Goal: Complete application form

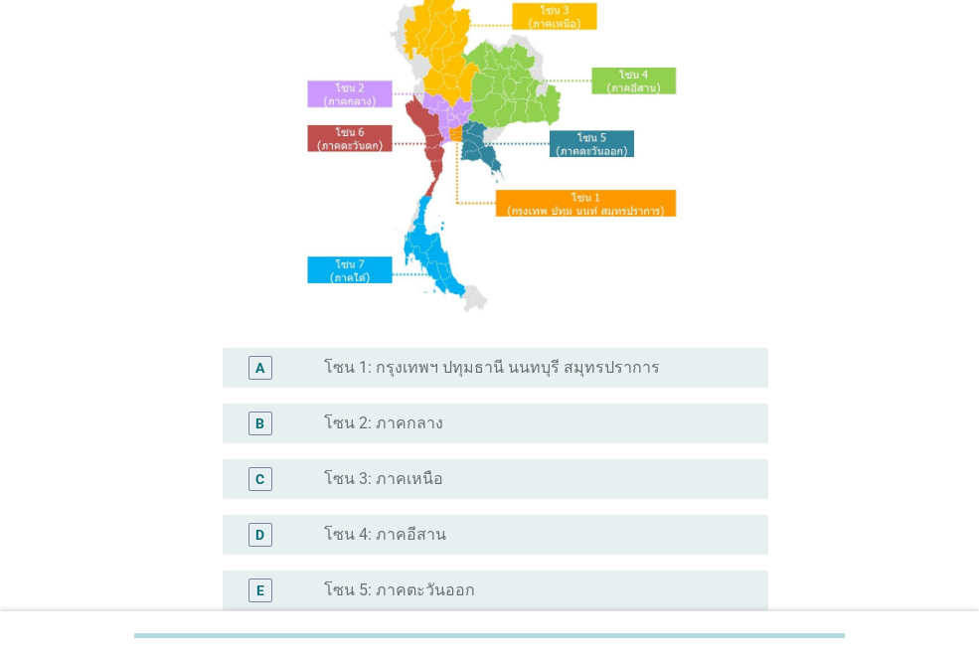
scroll to position [298, 0]
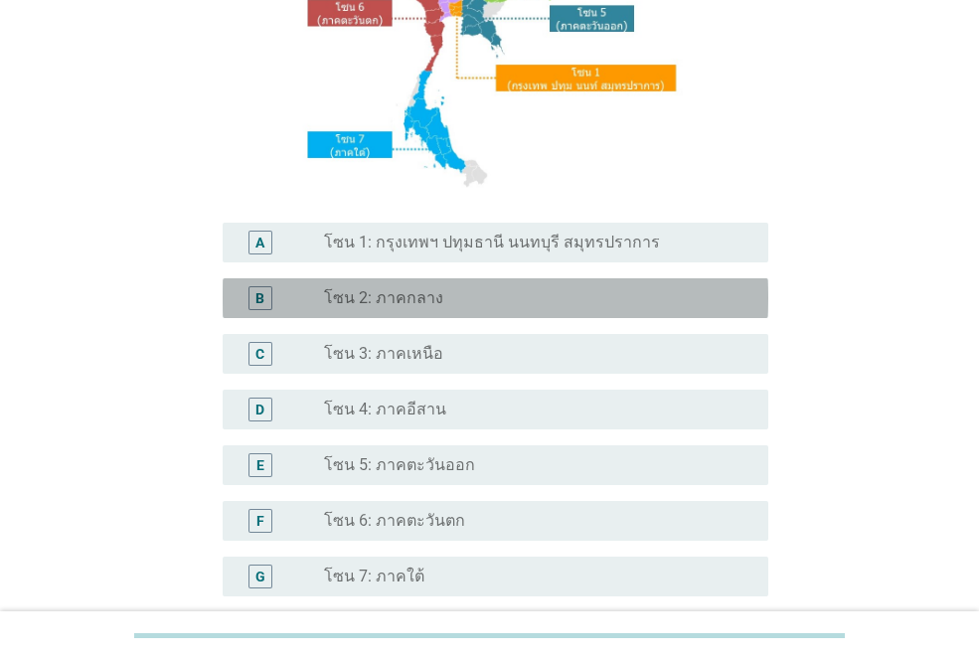
click at [397, 287] on div "radio_button_unchecked โซน 2: ภาคกลาง" at bounding box center [538, 298] width 428 height 24
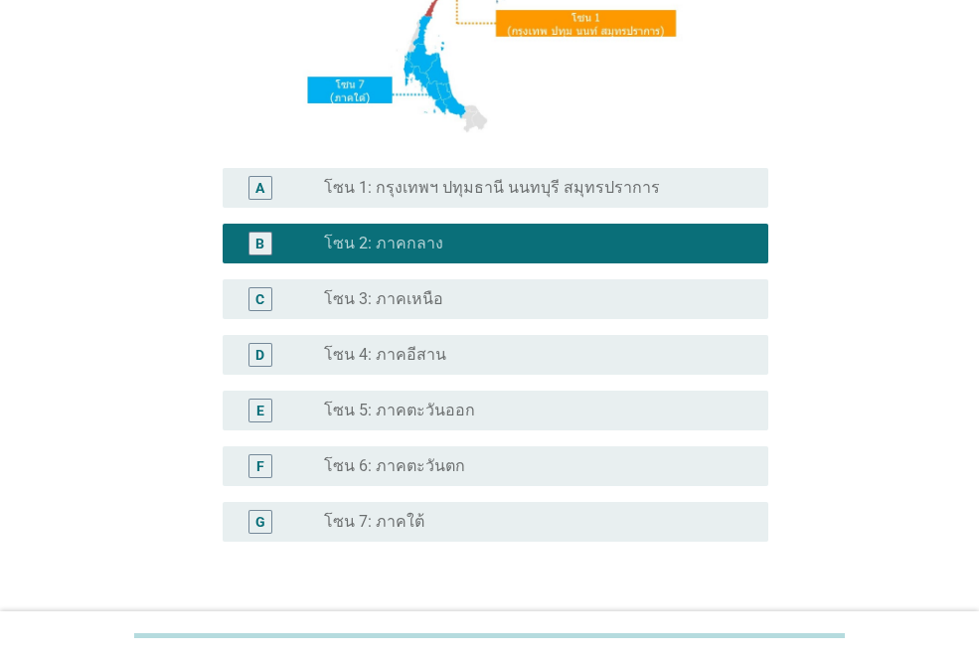
scroll to position [491, 0]
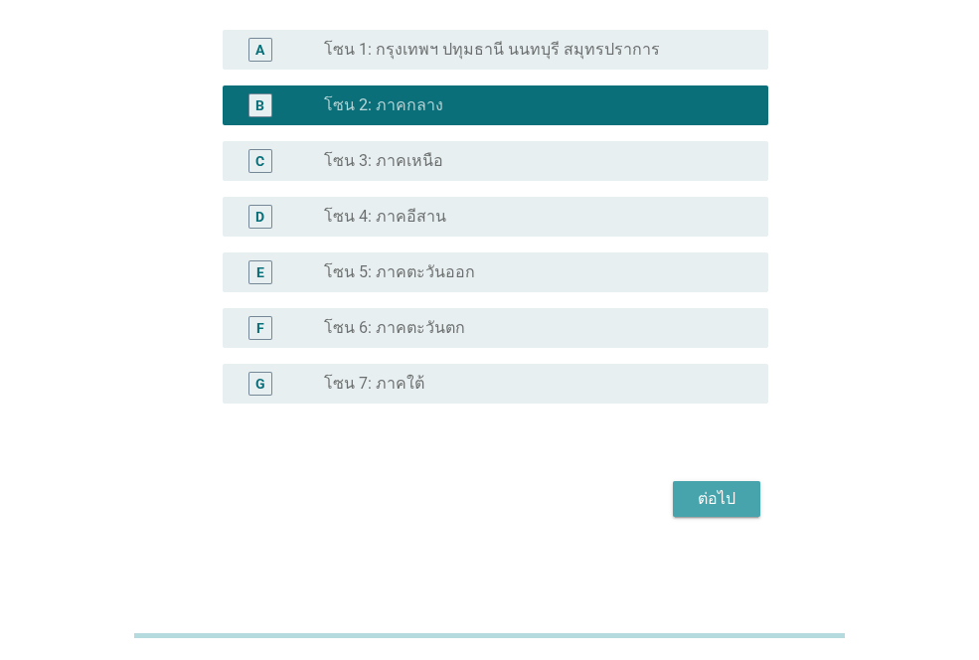
click at [727, 496] on div "ต่อไป" at bounding box center [717, 499] width 56 height 24
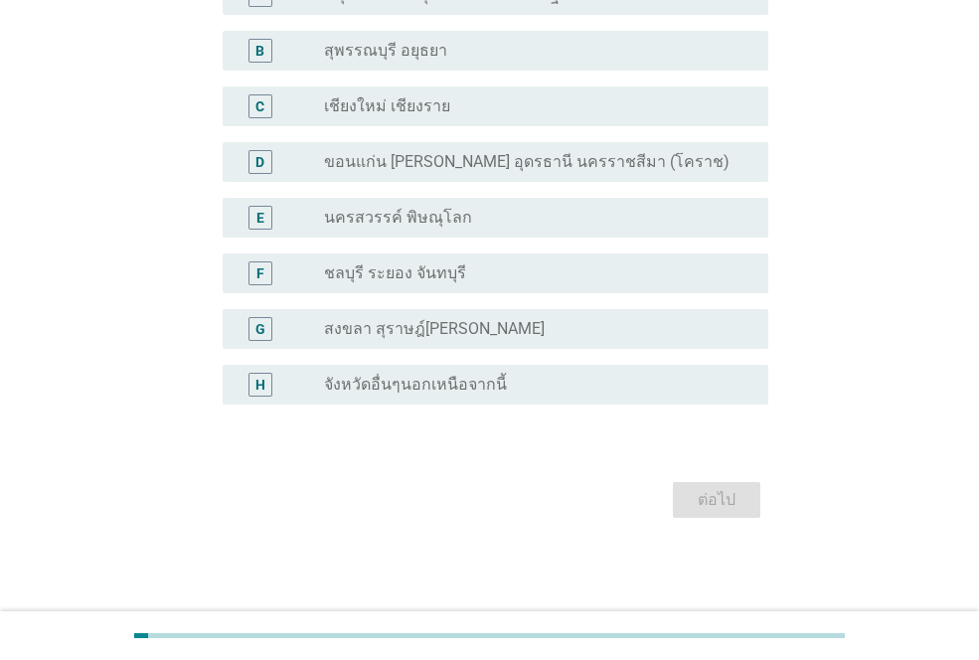
scroll to position [0, 0]
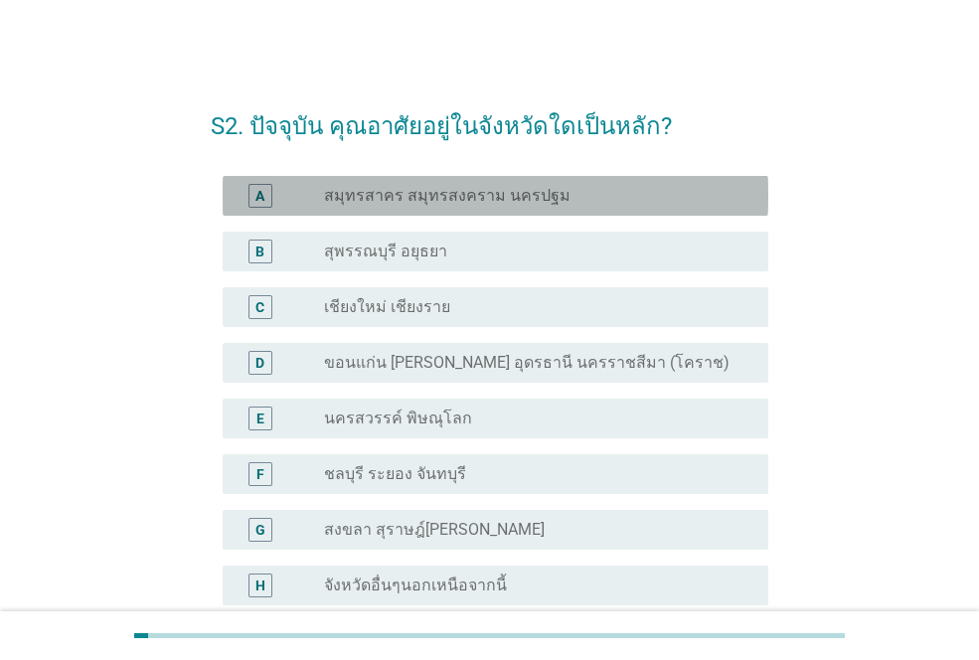
drag, startPoint x: 491, startPoint y: 194, endPoint x: 540, endPoint y: 321, distance: 136.2
click at [490, 194] on label "สมุทรสาคร สมุทรสงคราม นครปฐม" at bounding box center [447, 196] width 246 height 20
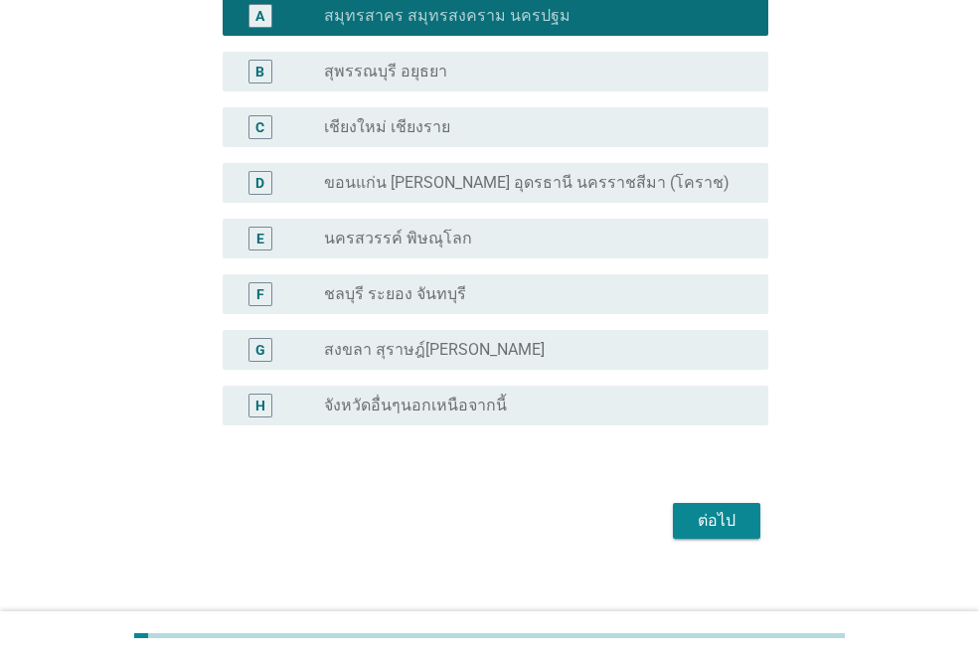
scroll to position [201, 0]
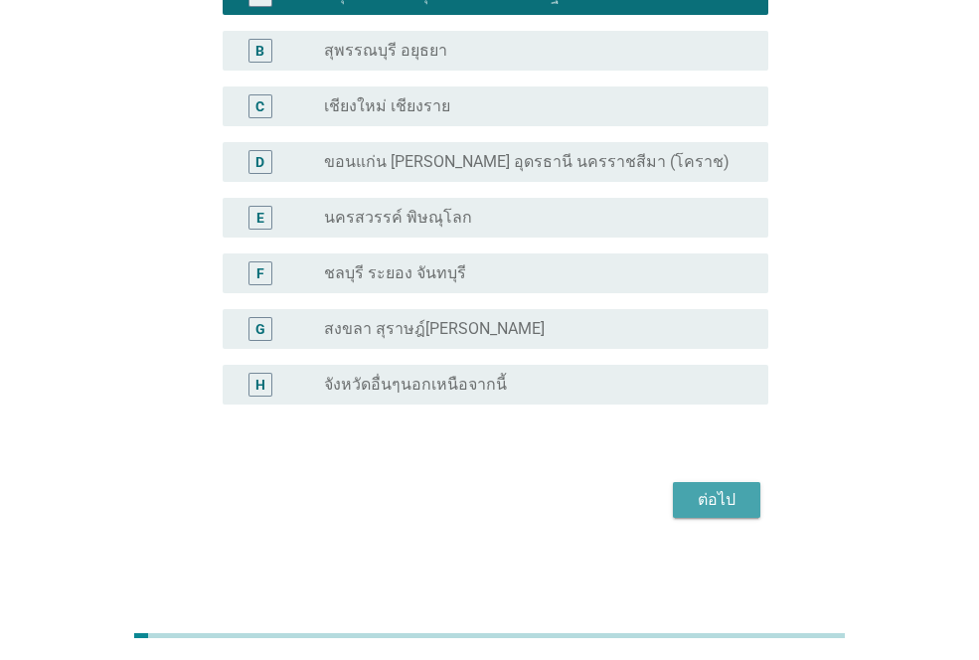
click at [728, 506] on div "ต่อไป" at bounding box center [717, 500] width 56 height 24
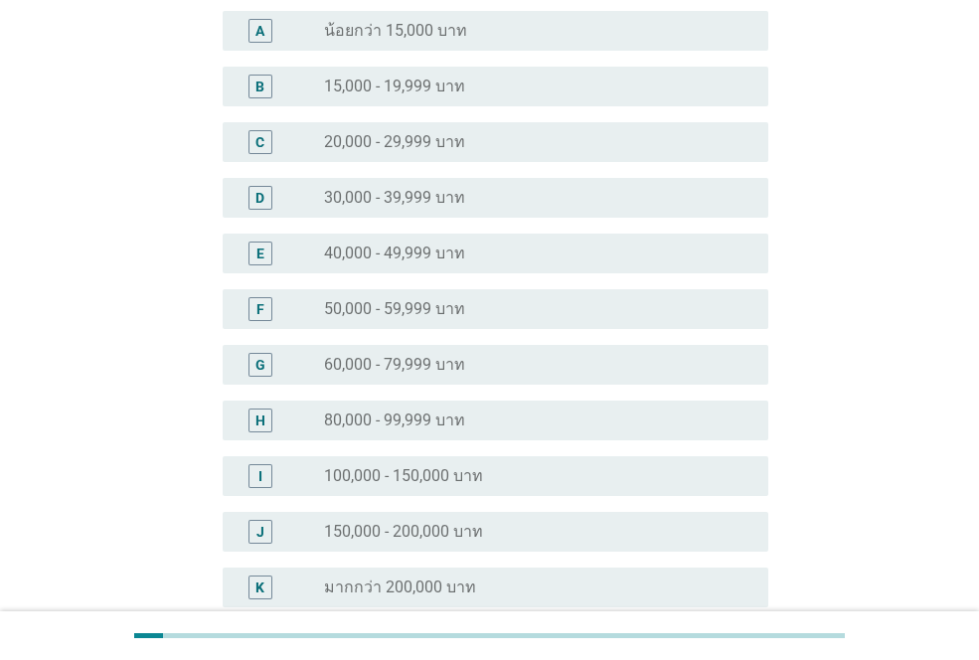
scroll to position [0, 0]
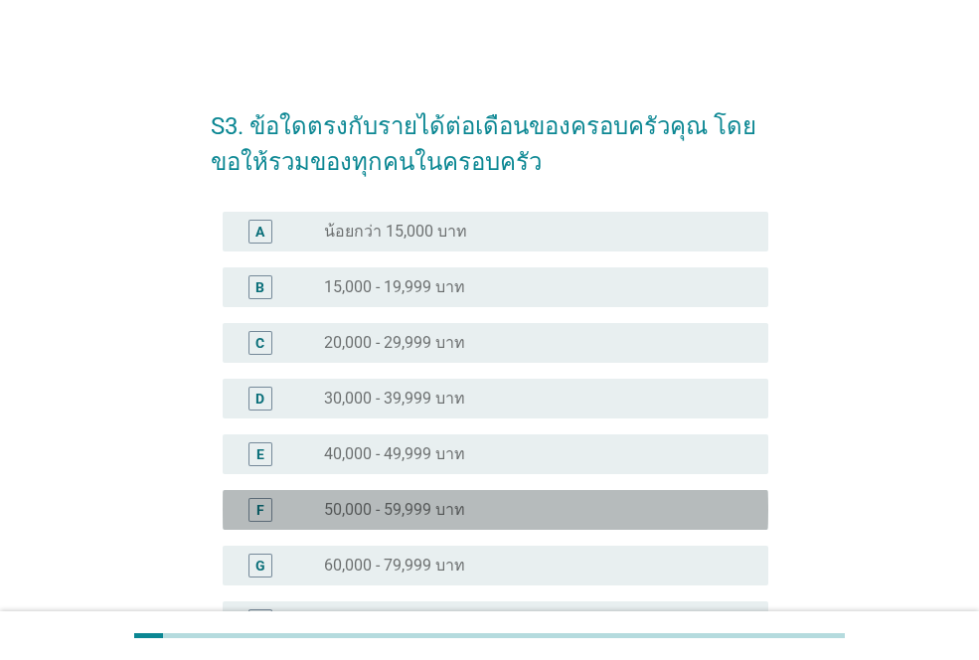
click at [419, 522] on div "F radio_button_unchecked 50,000 - 59,999 บาท" at bounding box center [496, 510] width 546 height 40
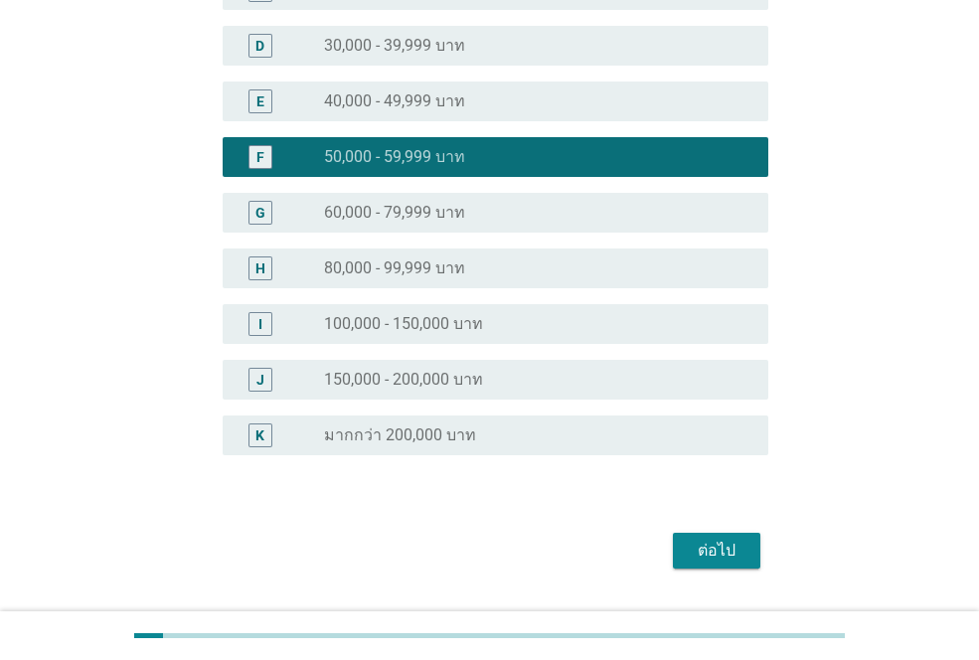
scroll to position [403, 0]
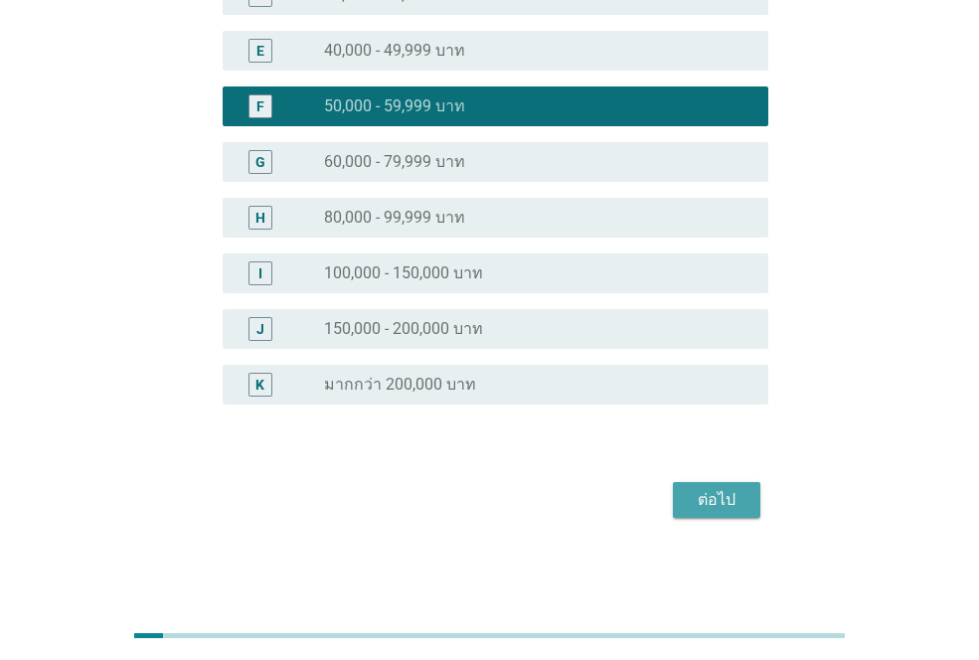
click at [716, 502] on div "ต่อไป" at bounding box center [717, 500] width 56 height 24
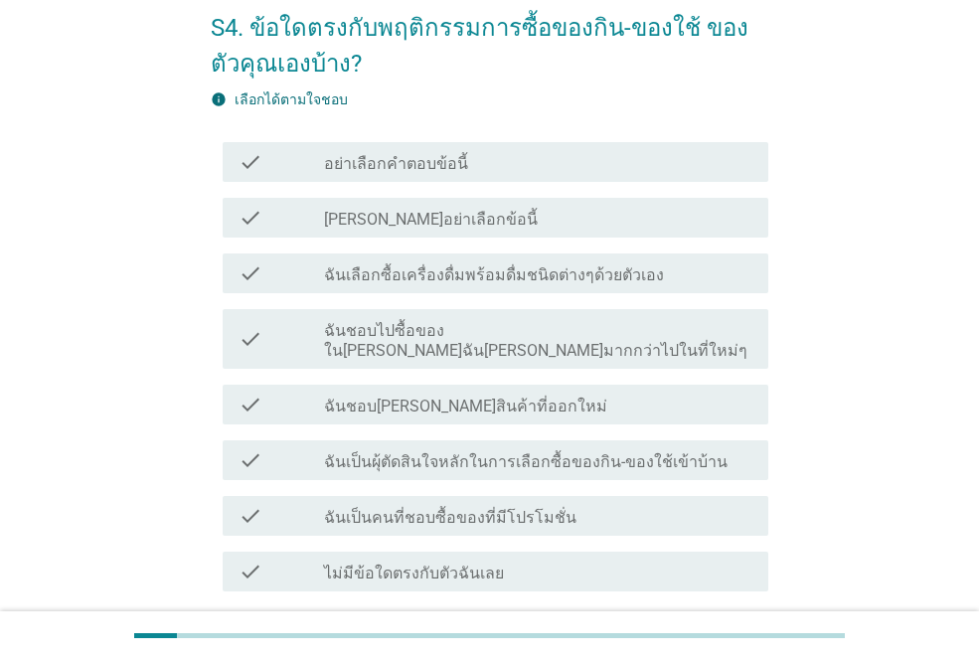
scroll to position [99, 0]
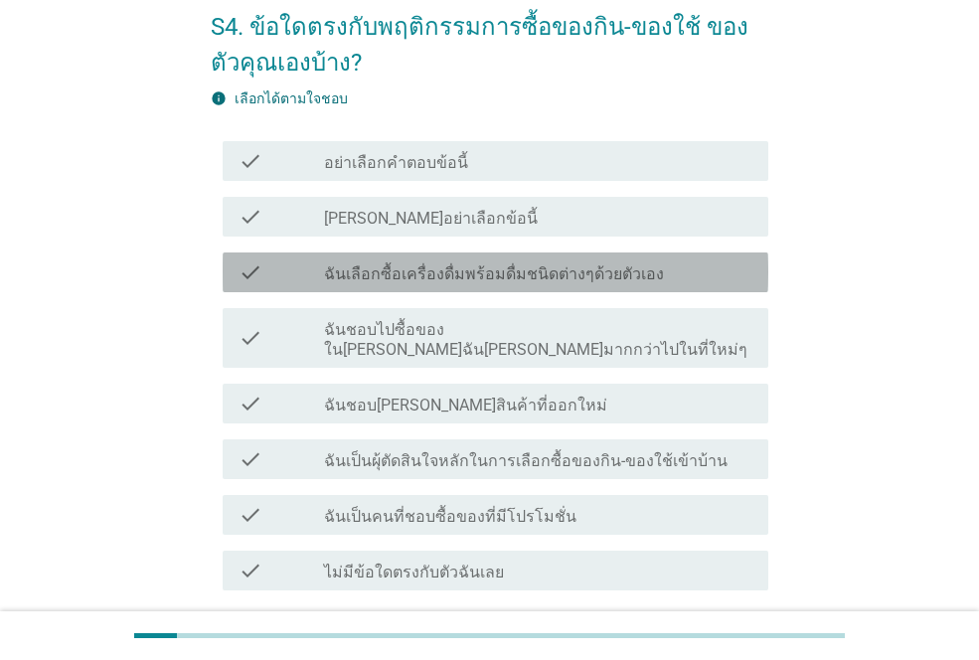
click at [504, 279] on label "ฉันเลือกซื้อเครื่องดื่มพร้อมดื่มชนิดต่างๆด้วยตัวเอง" at bounding box center [494, 274] width 340 height 20
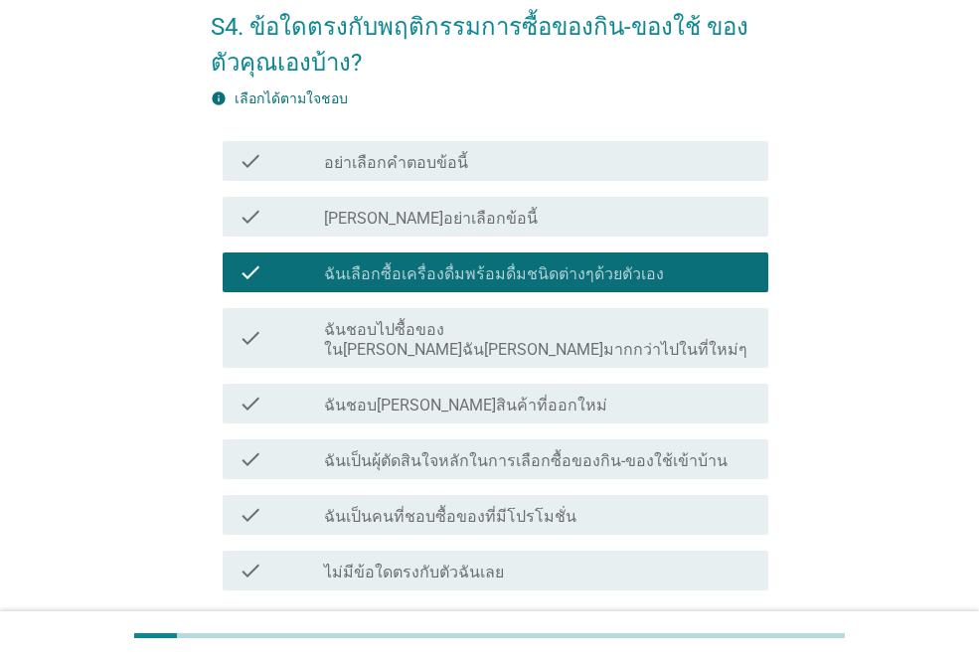
click at [510, 507] on label "ฉันเป็นคนที่ชอบซื้อของที่มีโปรโมชั่น" at bounding box center [450, 517] width 252 height 20
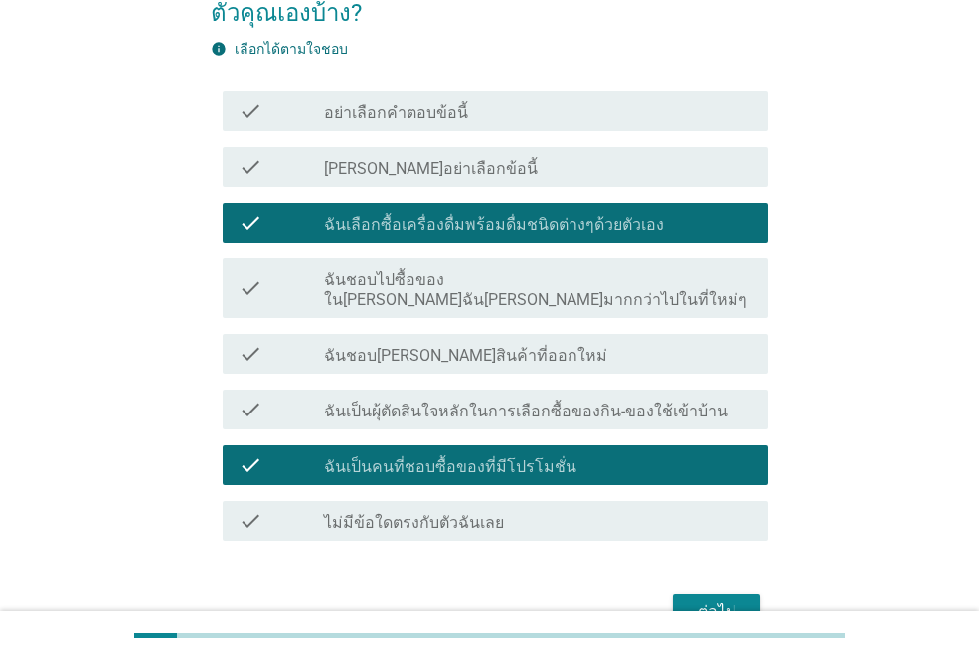
scroll to position [241, 0]
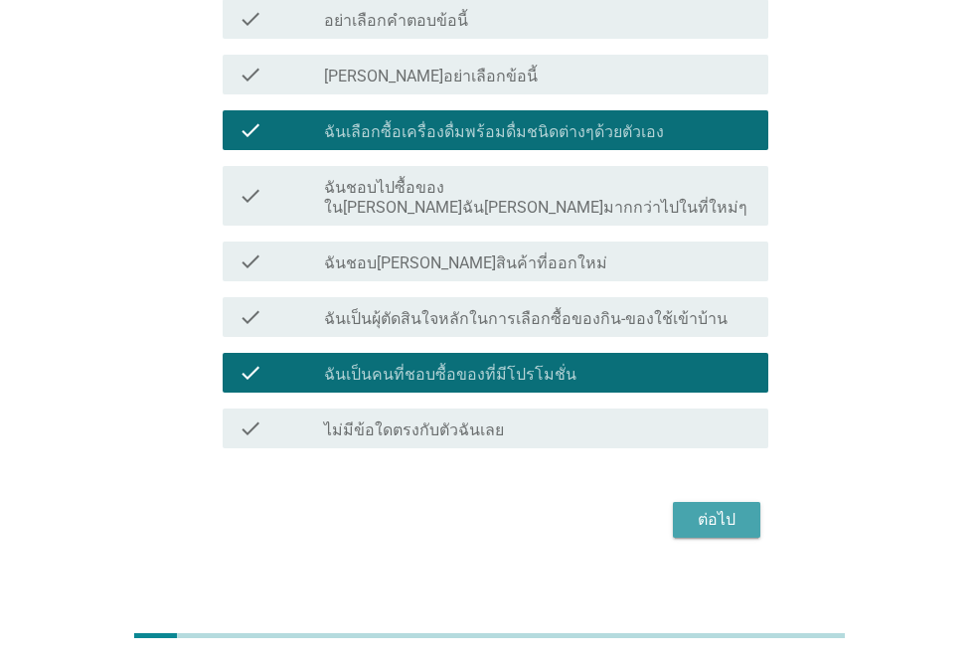
click at [717, 508] on div "ต่อไป" at bounding box center [717, 520] width 56 height 24
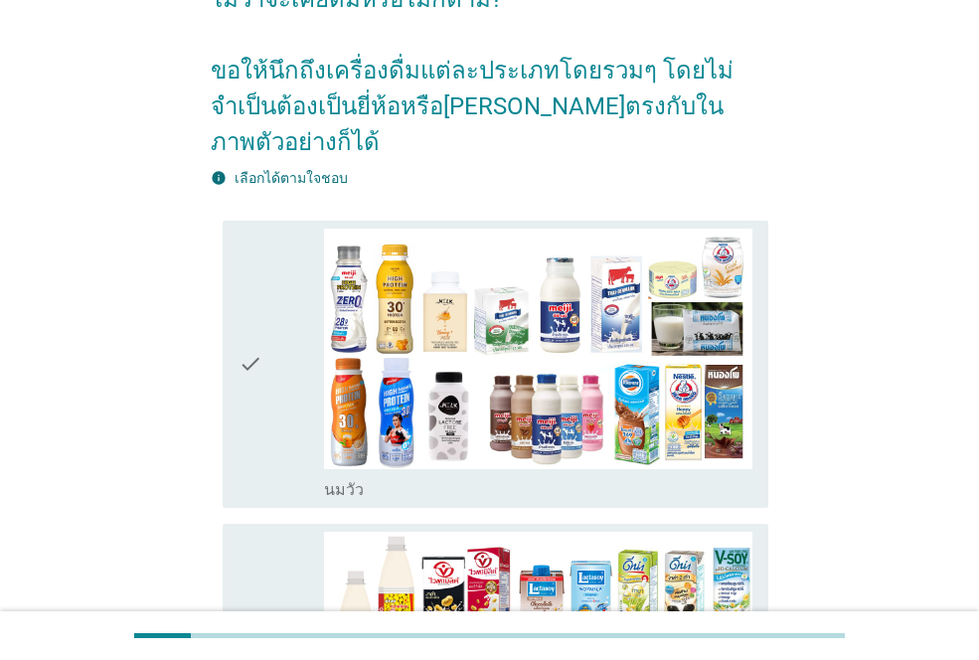
scroll to position [199, 0]
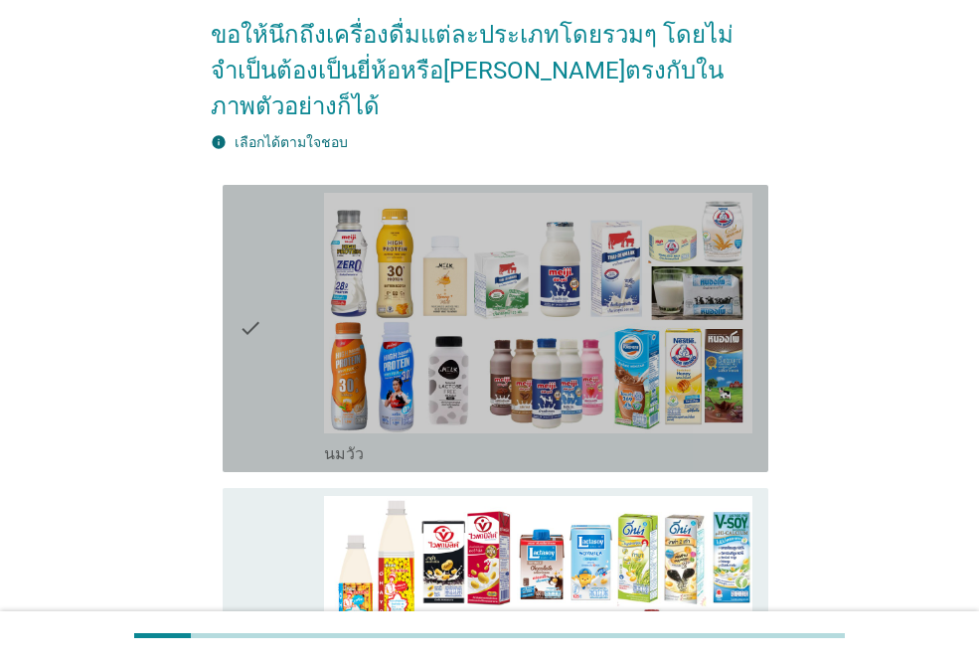
click at [276, 301] on div "check" at bounding box center [280, 328] width 85 height 271
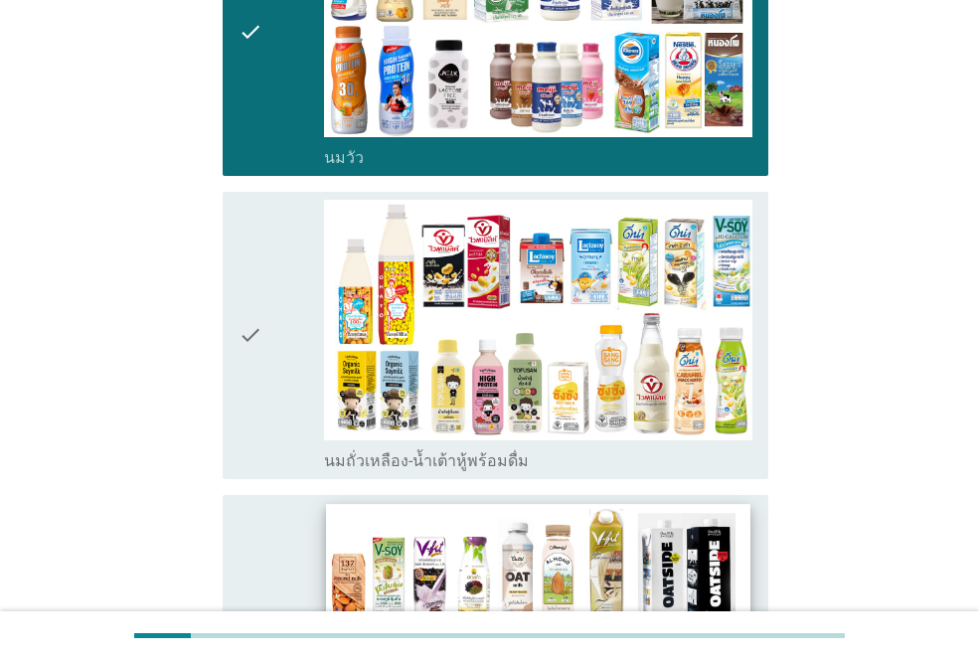
scroll to position [497, 0]
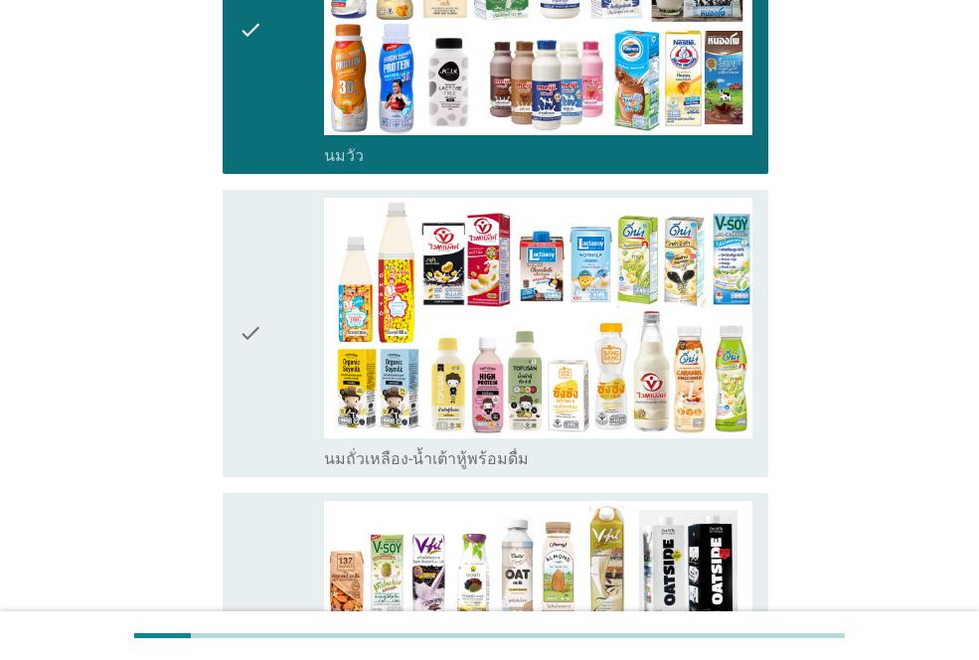
click at [278, 349] on div "check" at bounding box center [280, 333] width 85 height 271
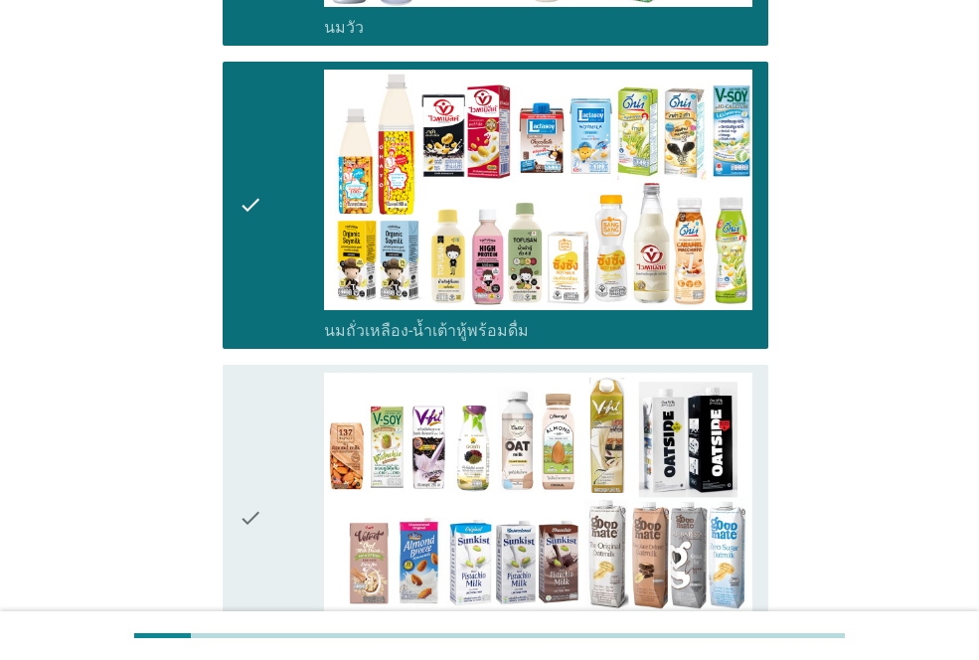
scroll to position [795, 0]
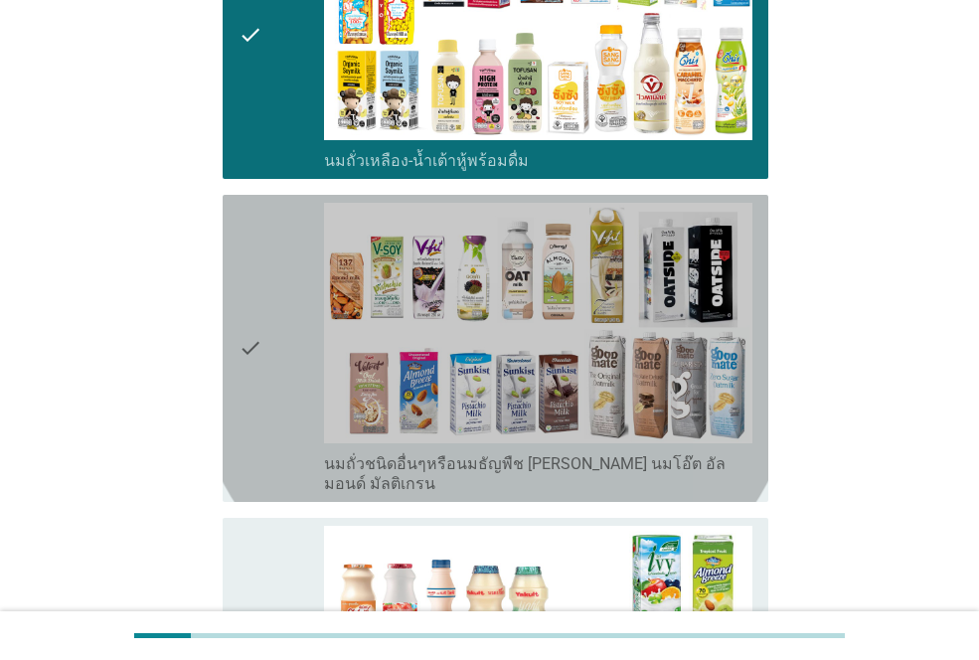
click at [266, 323] on div "check" at bounding box center [280, 348] width 85 height 291
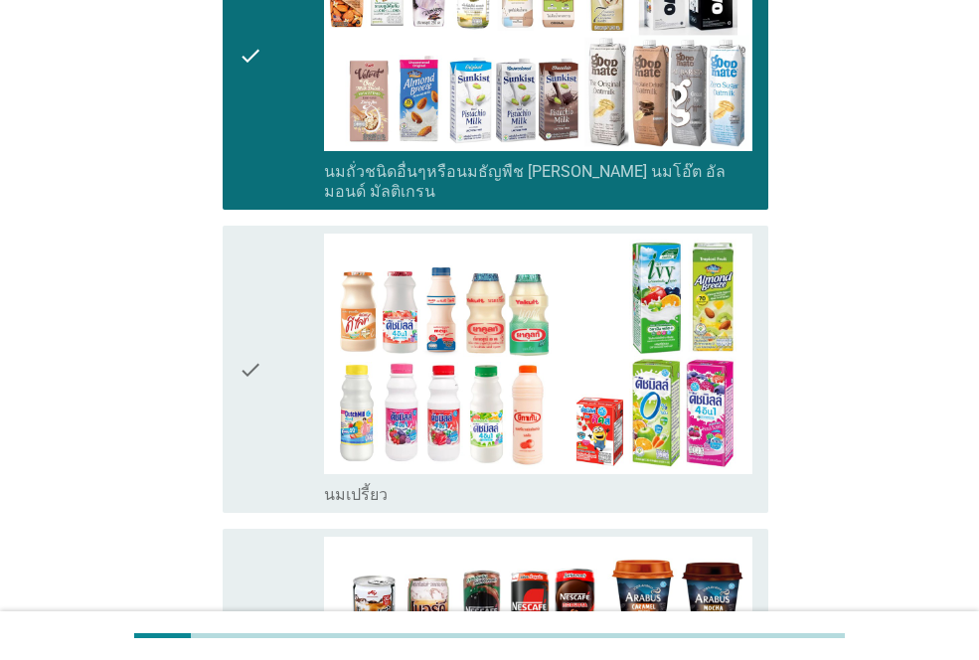
scroll to position [1093, 0]
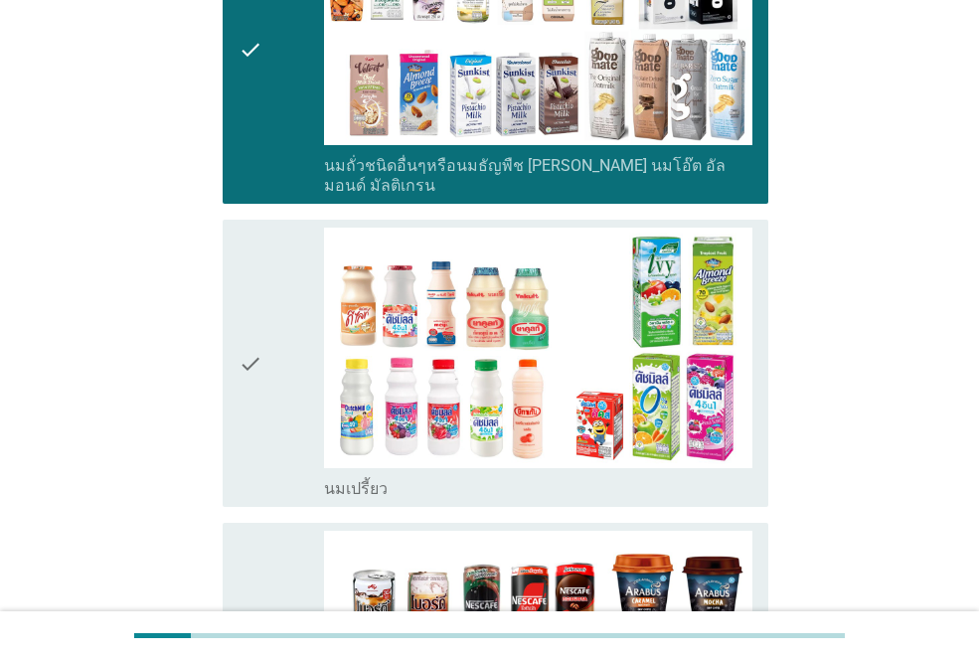
click at [269, 367] on div "check" at bounding box center [280, 363] width 85 height 271
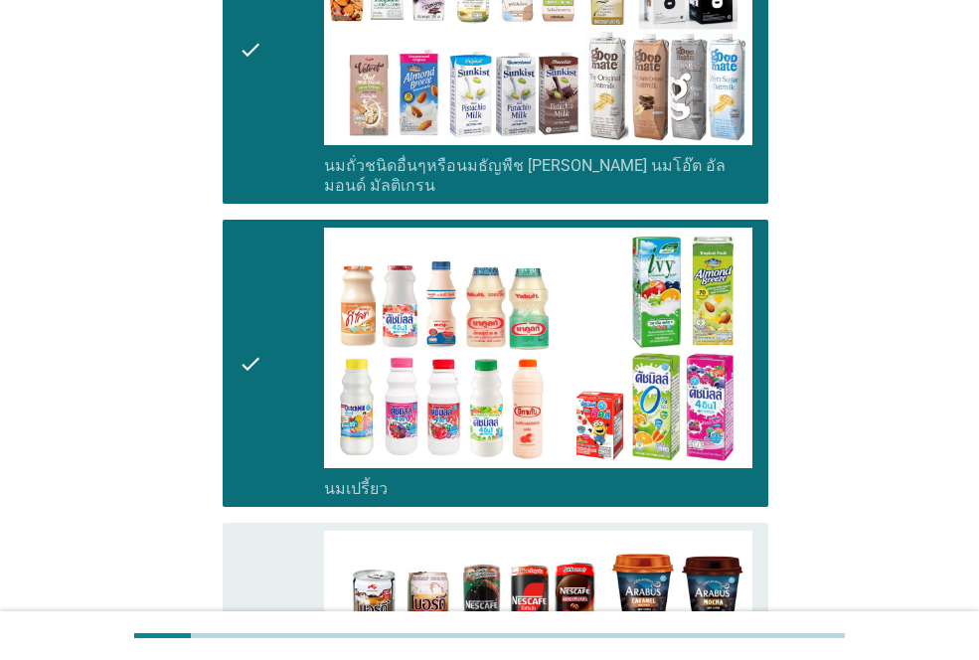
scroll to position [1391, 0]
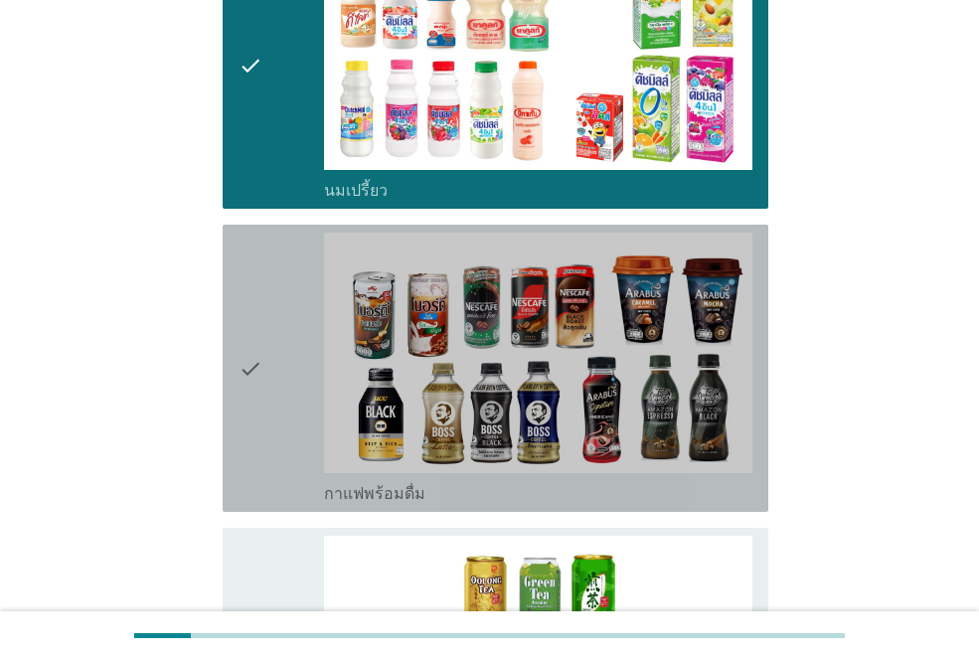
click at [254, 343] on icon "check" at bounding box center [250, 368] width 24 height 271
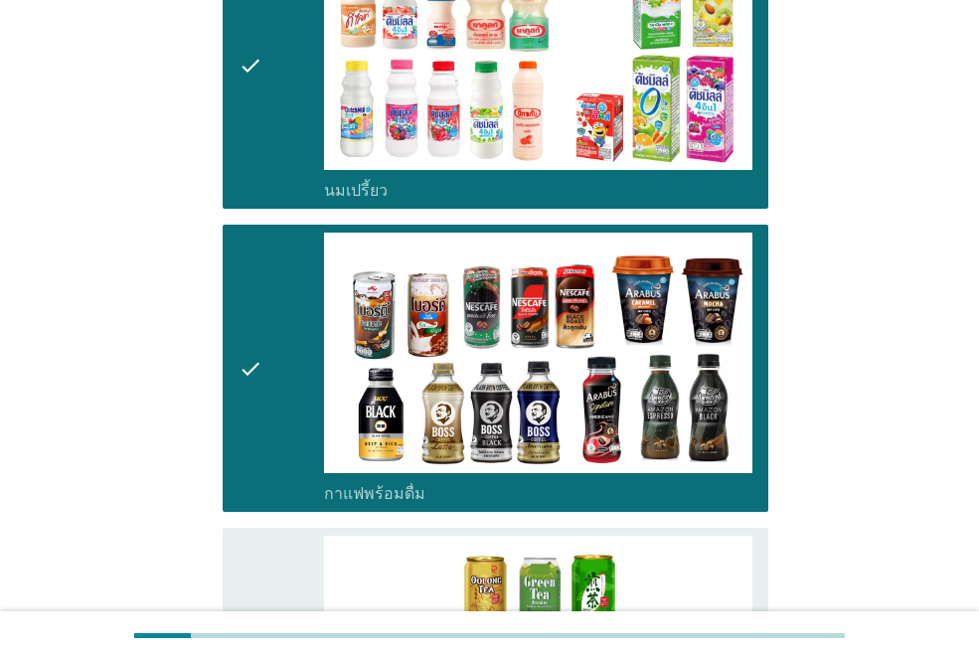
scroll to position [1689, 0]
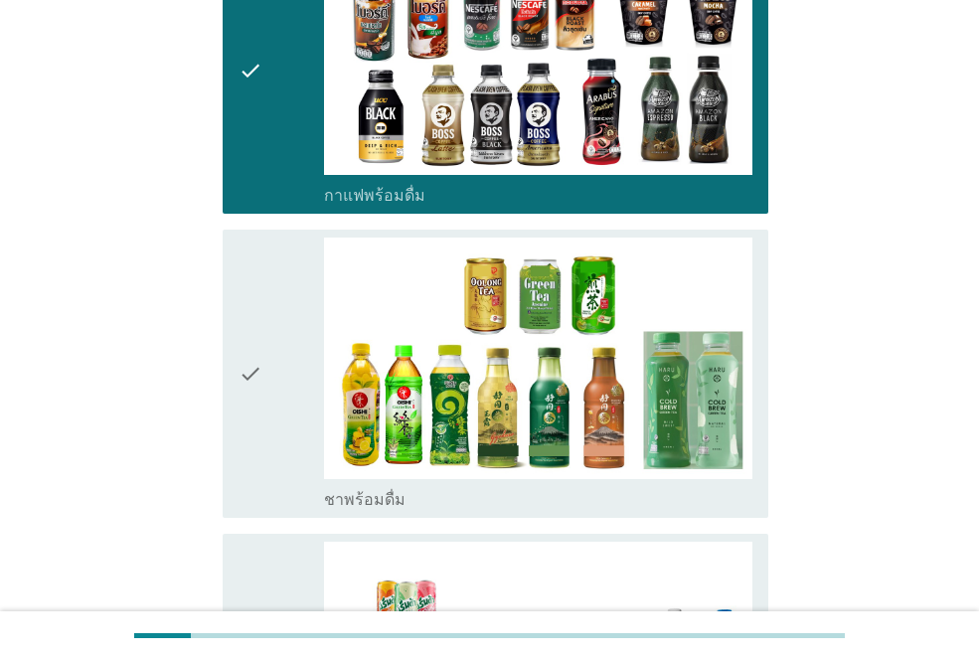
drag, startPoint x: 259, startPoint y: 353, endPoint x: 301, endPoint y: 430, distance: 88.0
click at [260, 353] on icon "check" at bounding box center [250, 372] width 24 height 271
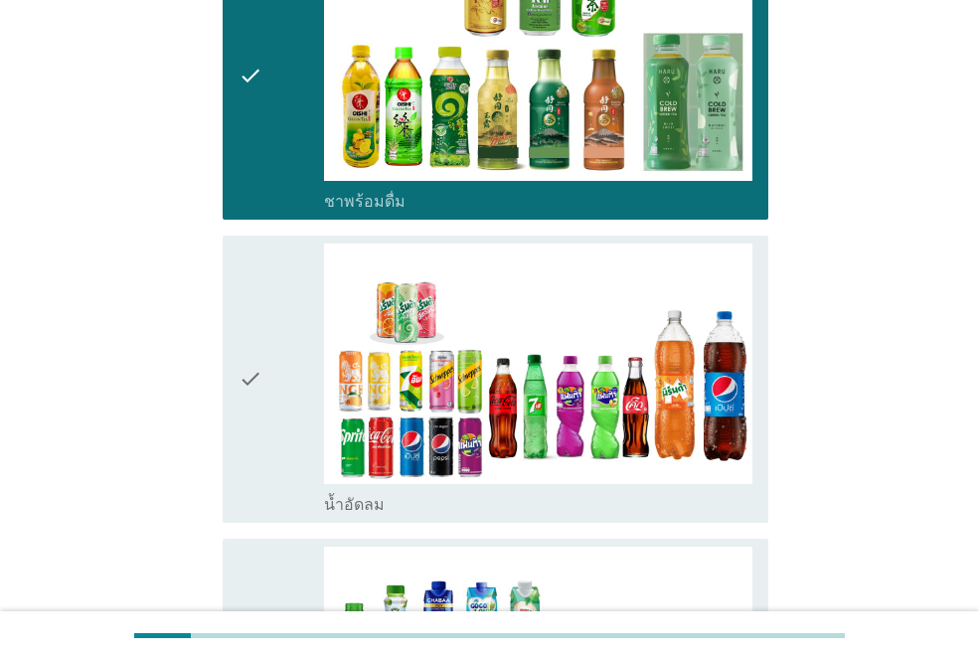
click at [290, 367] on div "check" at bounding box center [280, 378] width 85 height 271
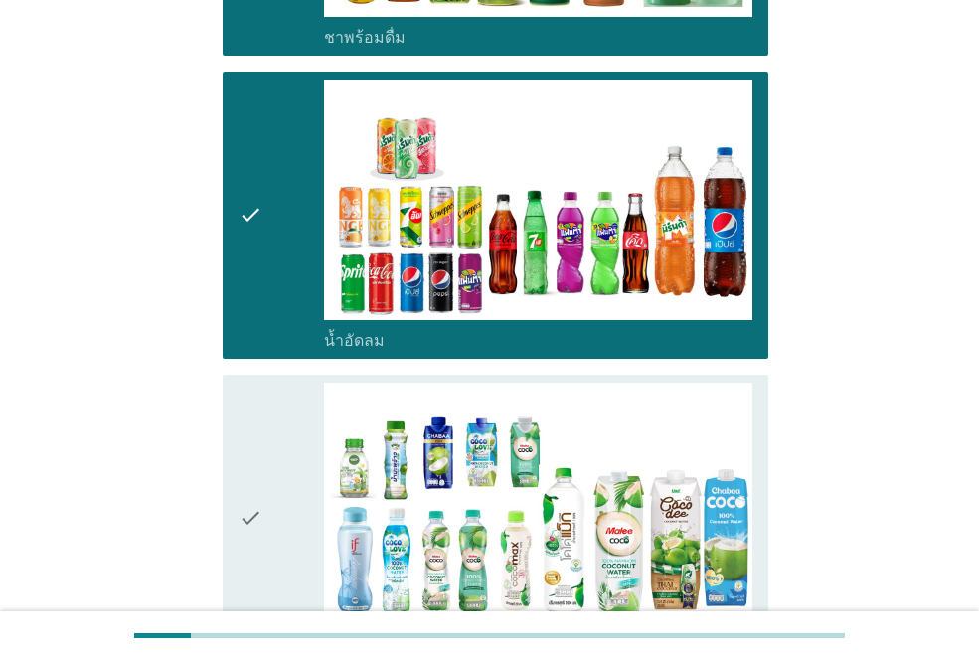
scroll to position [2186, 0]
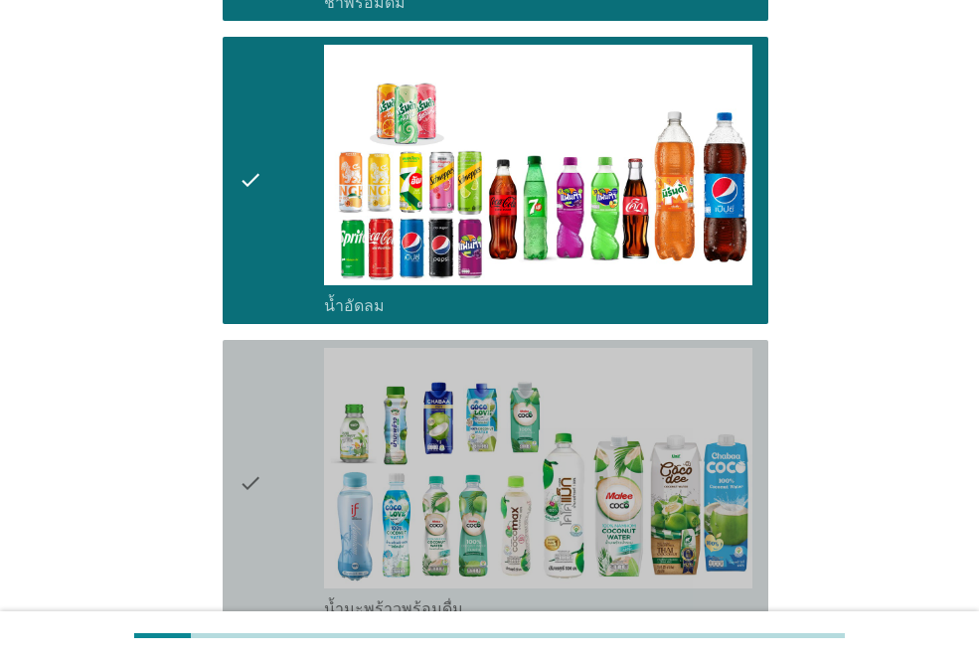
click at [270, 471] on div "check" at bounding box center [280, 483] width 85 height 271
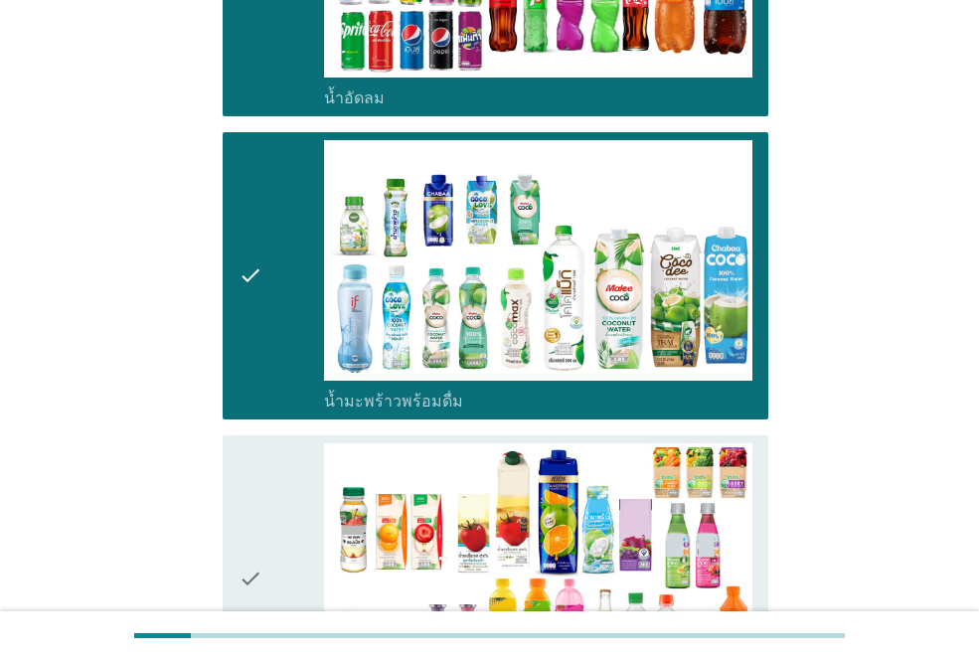
scroll to position [2484, 0]
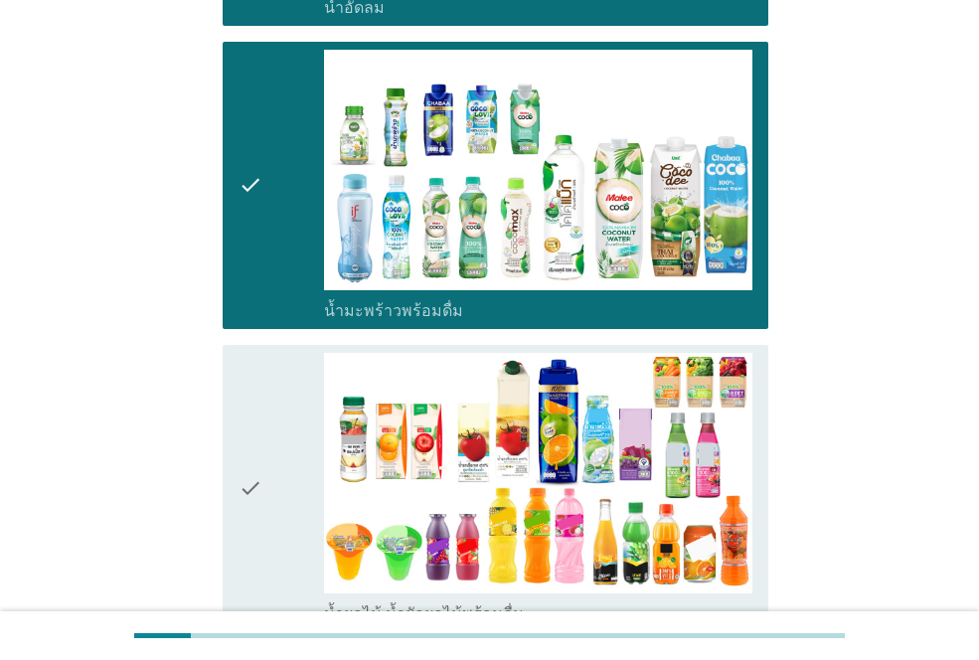
click at [268, 468] on div "check" at bounding box center [280, 488] width 85 height 271
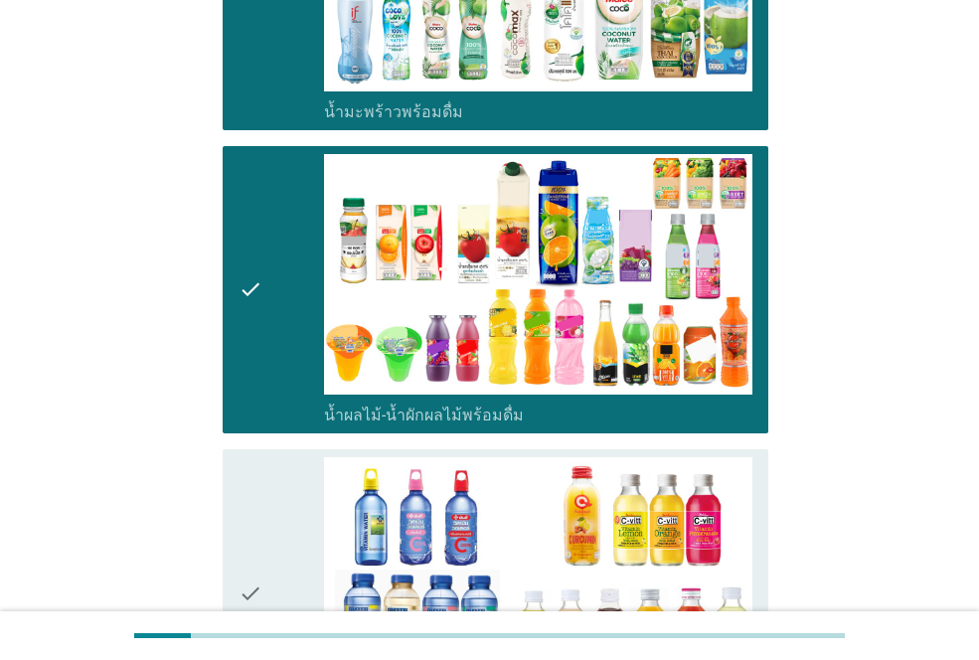
scroll to position [2882, 0]
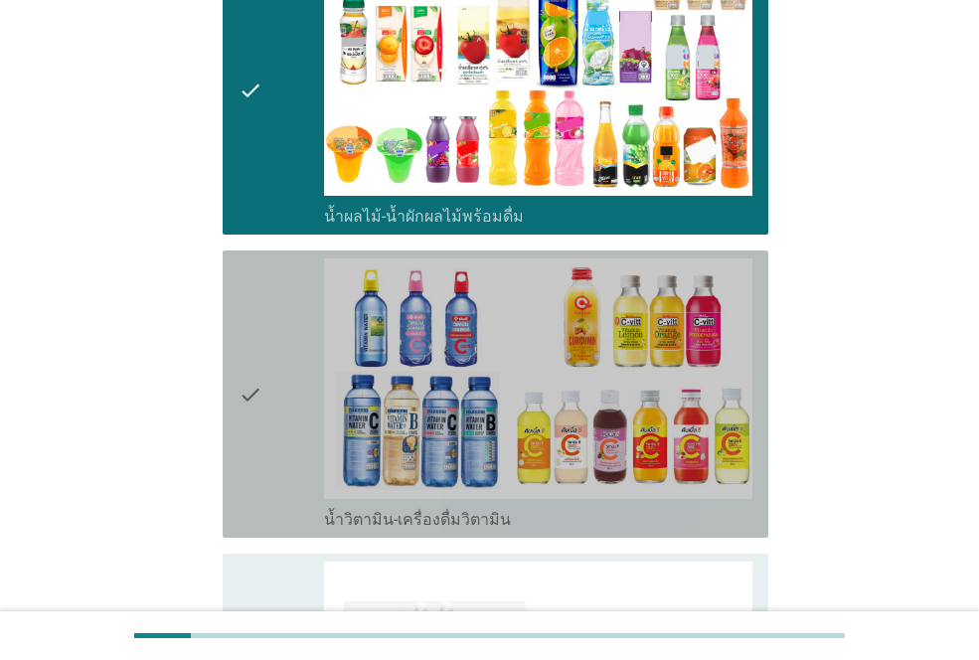
click at [269, 382] on div "check" at bounding box center [280, 393] width 85 height 271
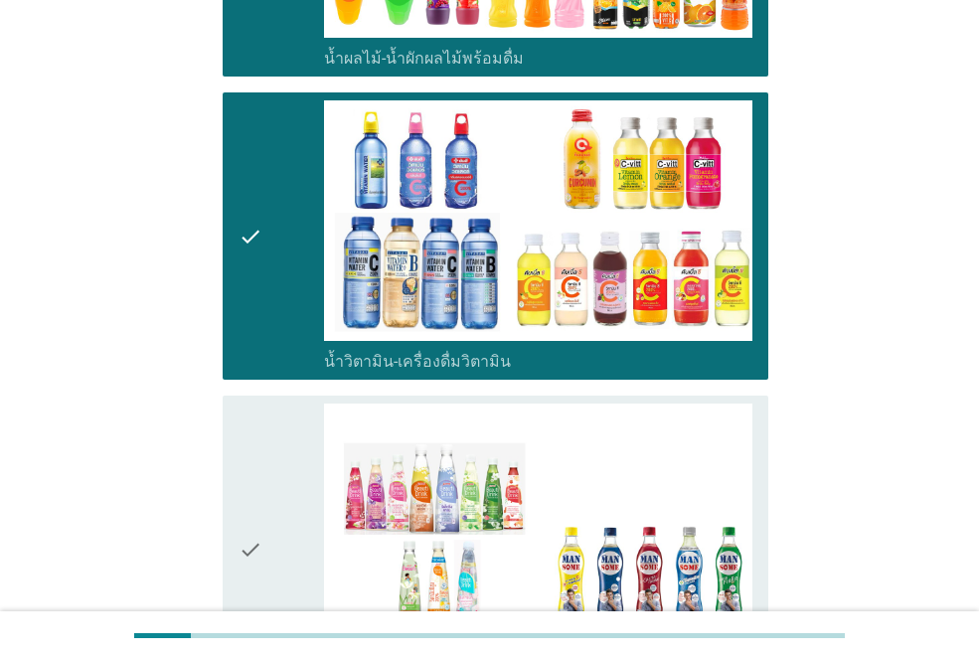
scroll to position [3180, 0]
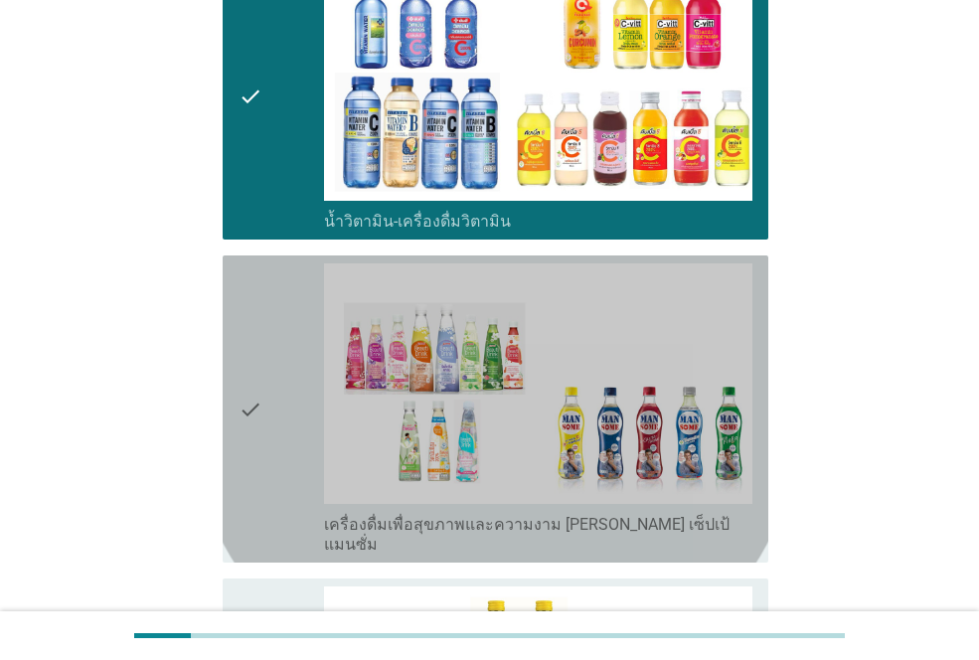
click at [270, 409] on div "check" at bounding box center [280, 408] width 85 height 291
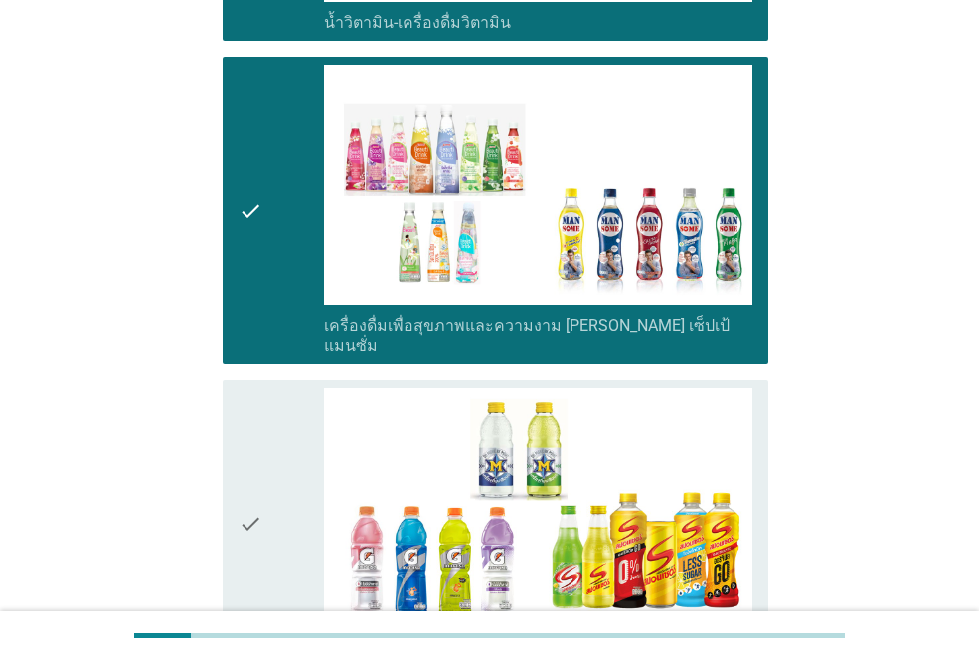
scroll to position [3577, 0]
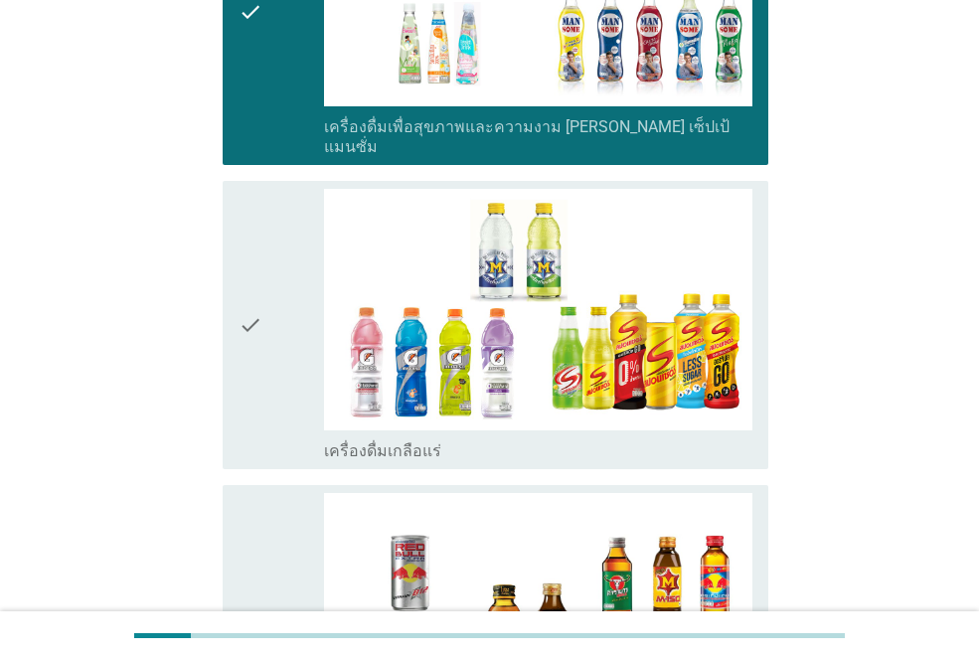
click at [258, 298] on icon "check" at bounding box center [250, 324] width 24 height 271
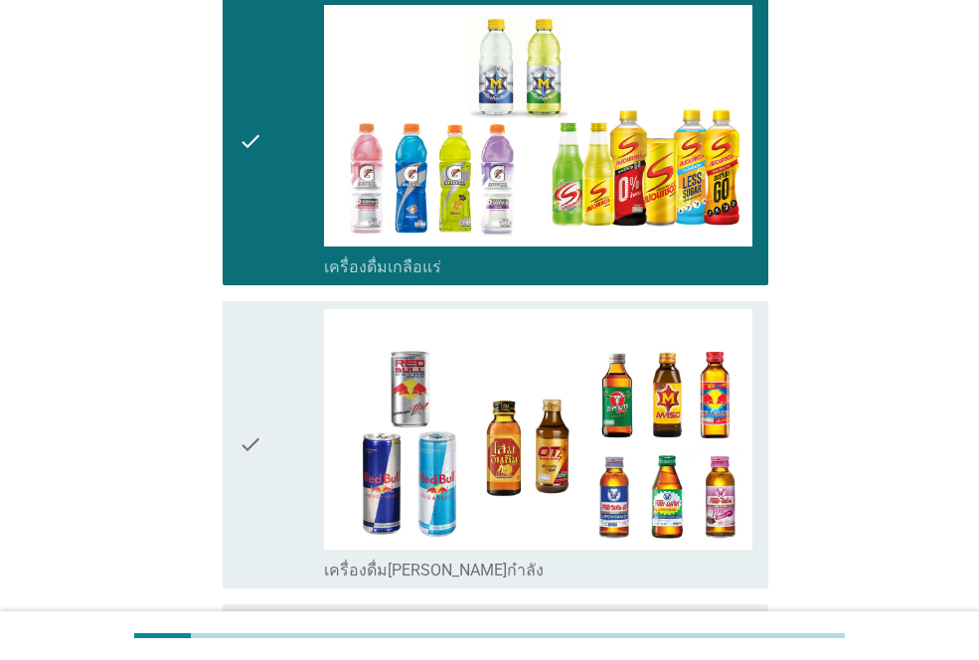
scroll to position [3776, 0]
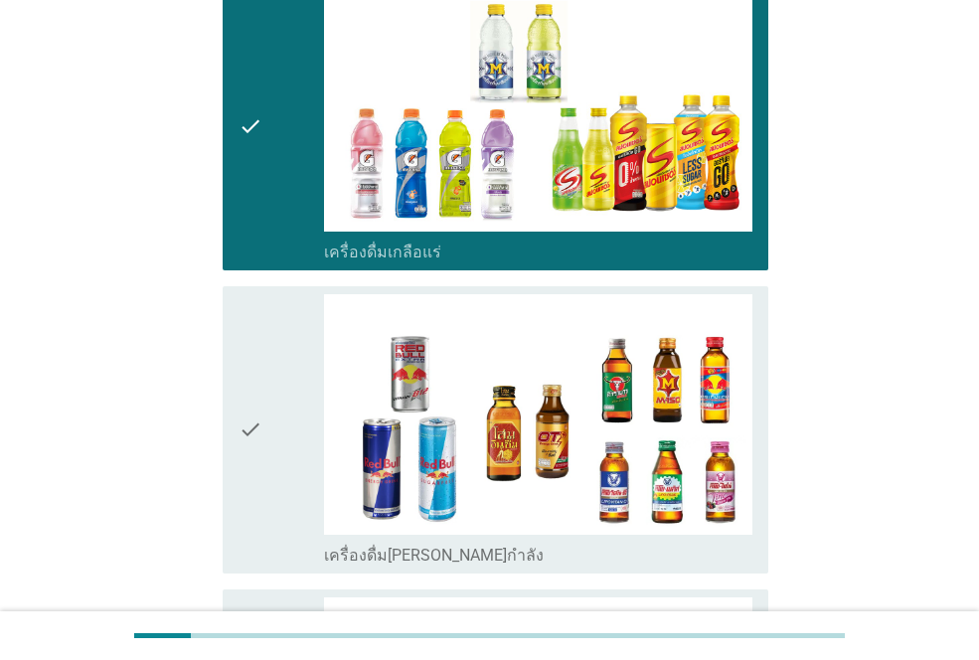
click at [292, 394] on div "check" at bounding box center [280, 429] width 85 height 271
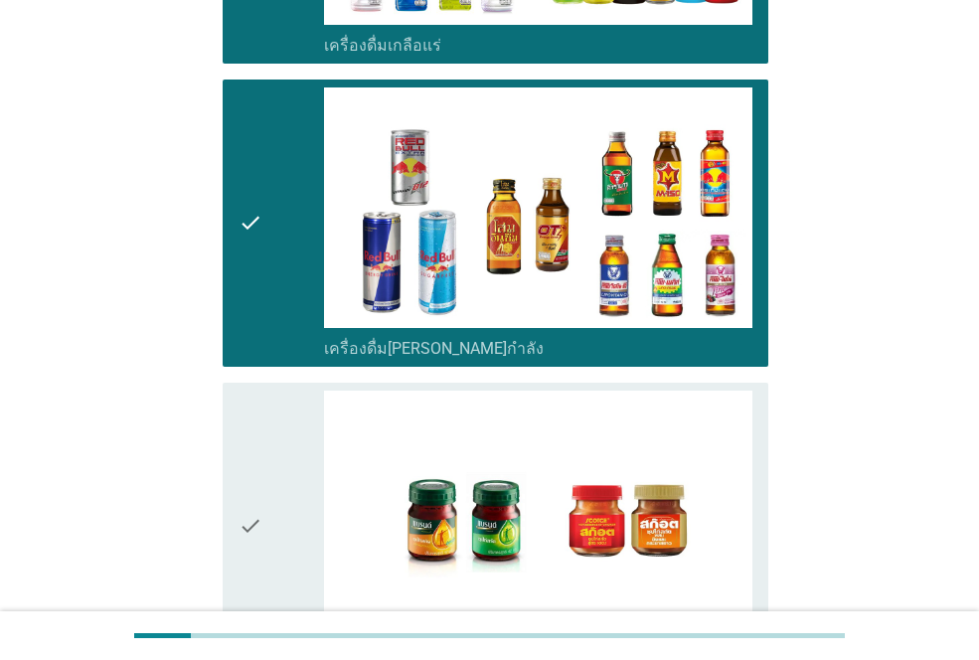
scroll to position [4173, 0]
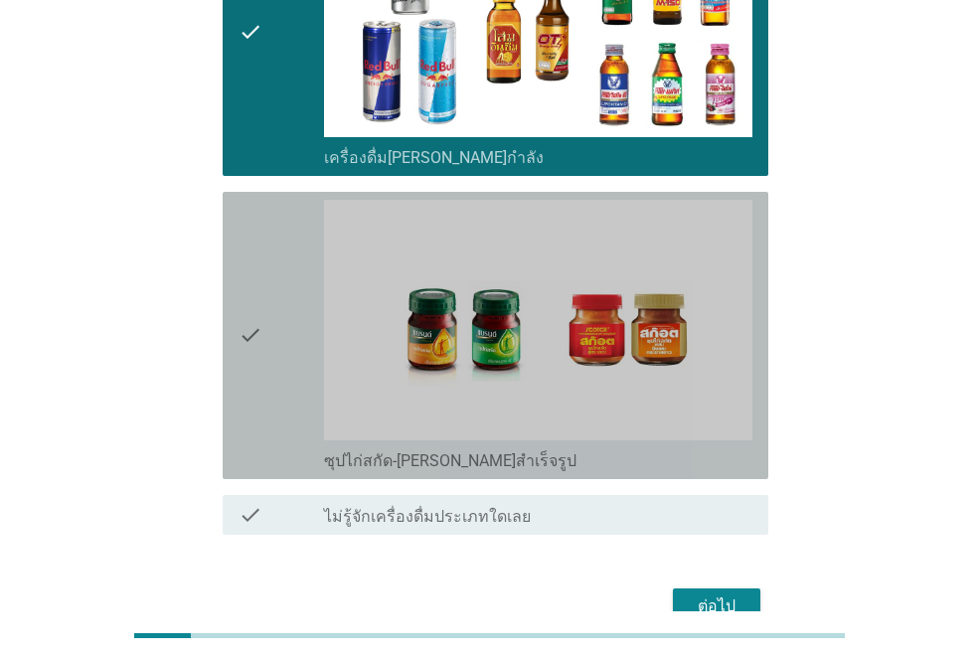
click at [267, 314] on div "check" at bounding box center [280, 335] width 85 height 271
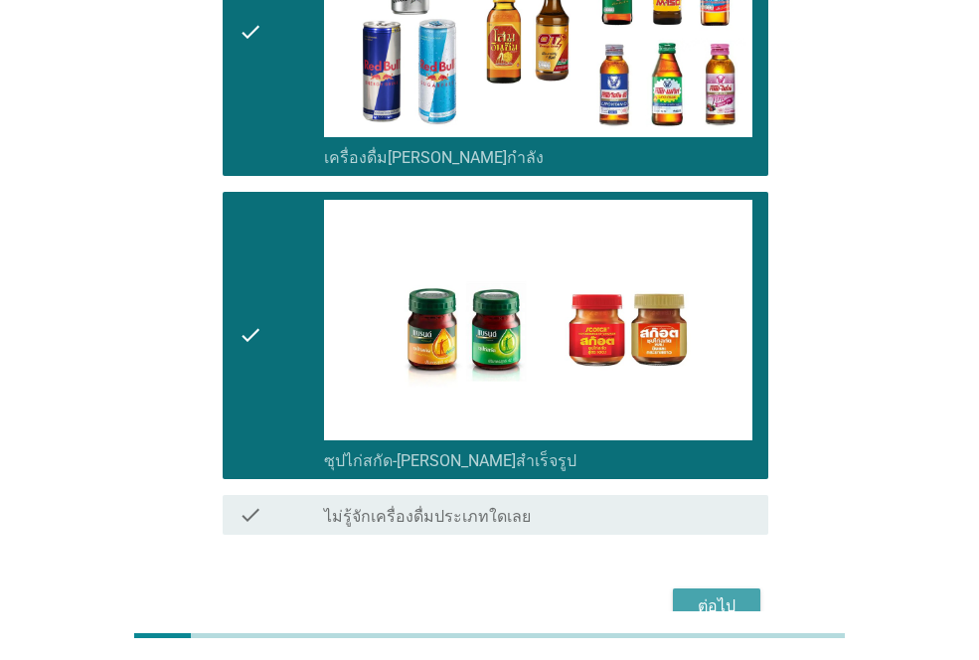
click at [733, 594] on div "ต่อไป" at bounding box center [717, 606] width 56 height 24
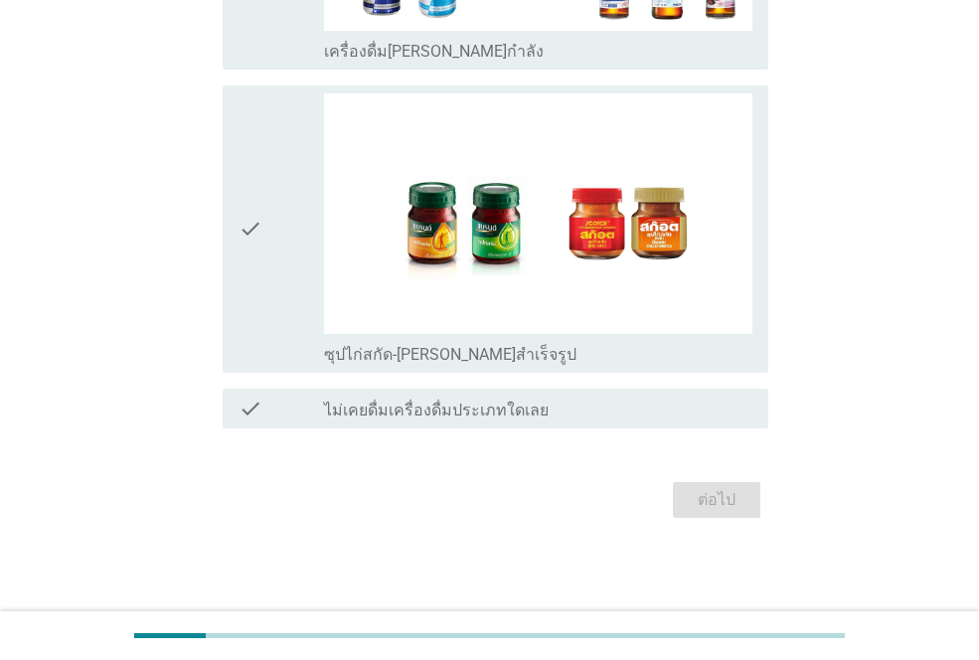
scroll to position [0, 0]
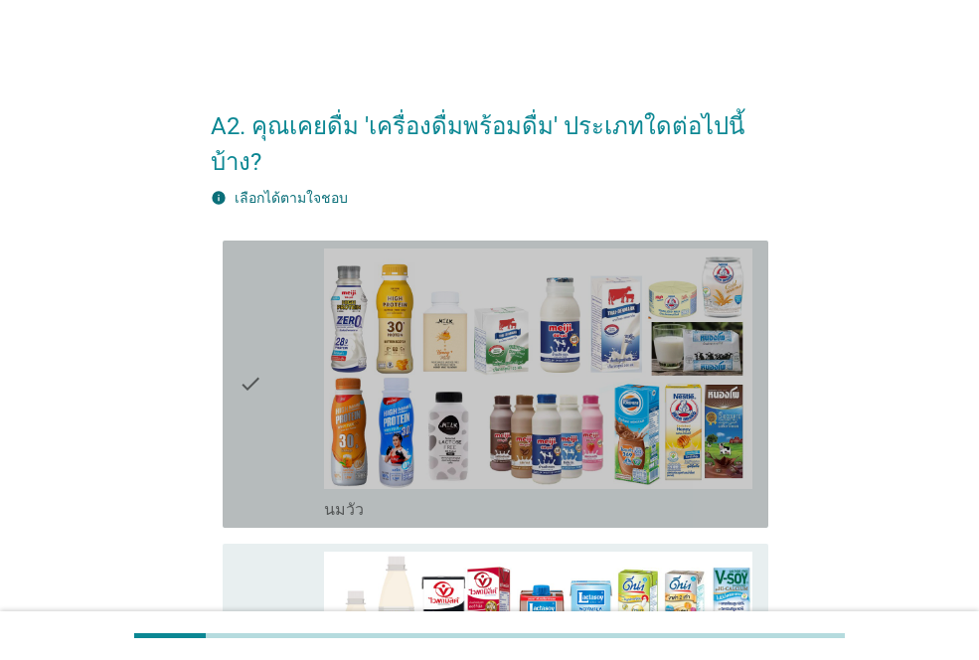
click at [266, 412] on div "check" at bounding box center [280, 383] width 85 height 271
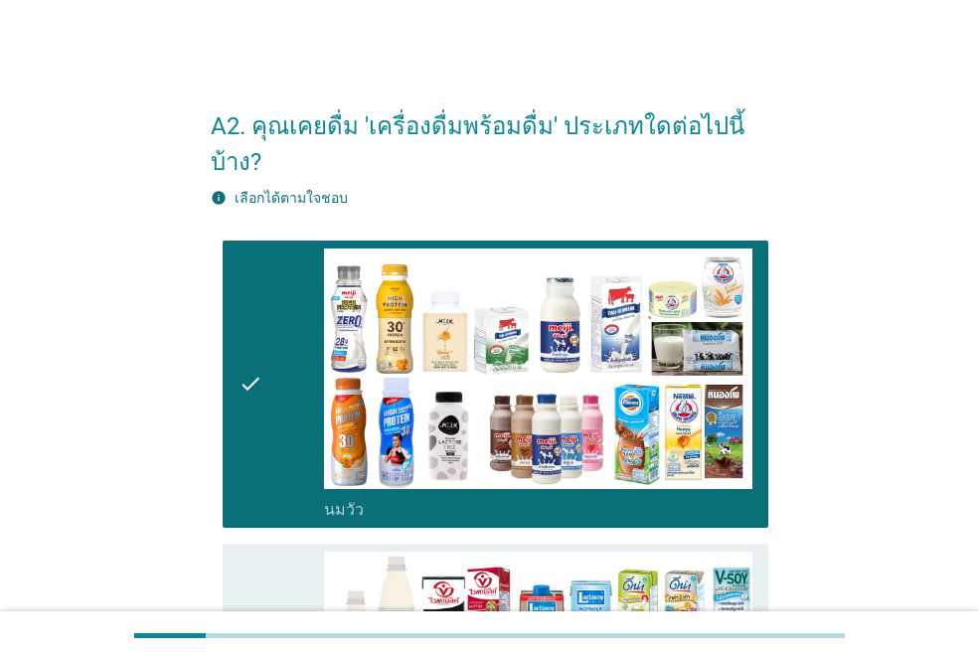
scroll to position [199, 0]
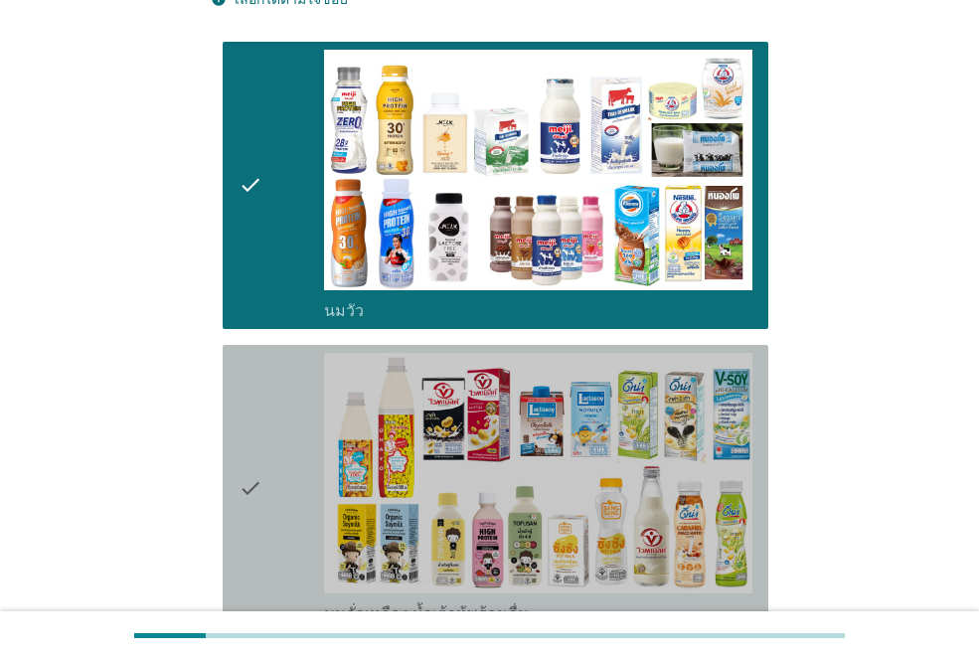
click at [256, 424] on icon "check" at bounding box center [250, 488] width 24 height 271
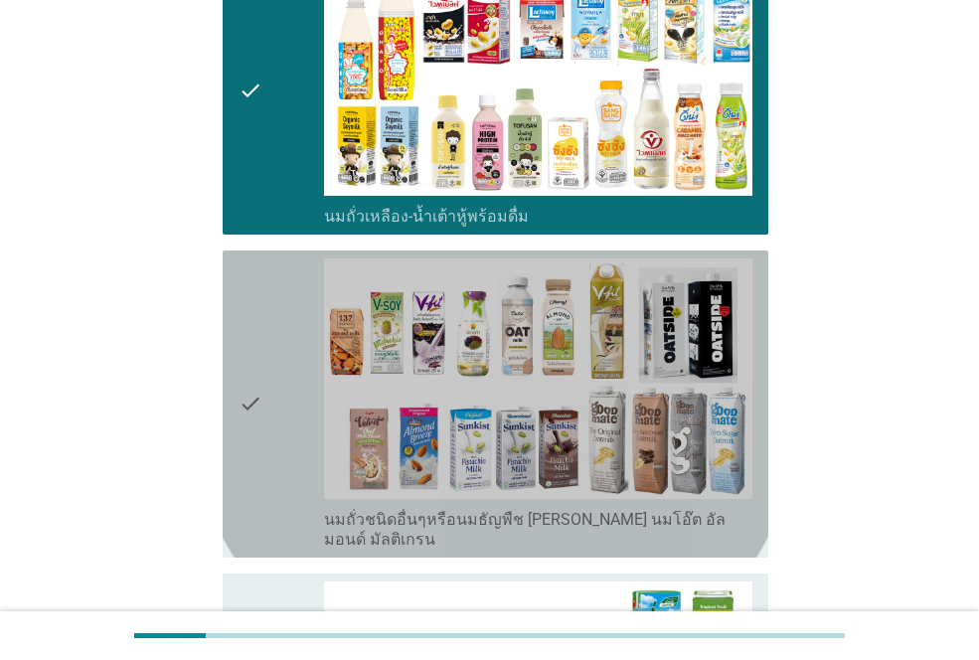
click at [242, 364] on icon "check" at bounding box center [250, 403] width 24 height 291
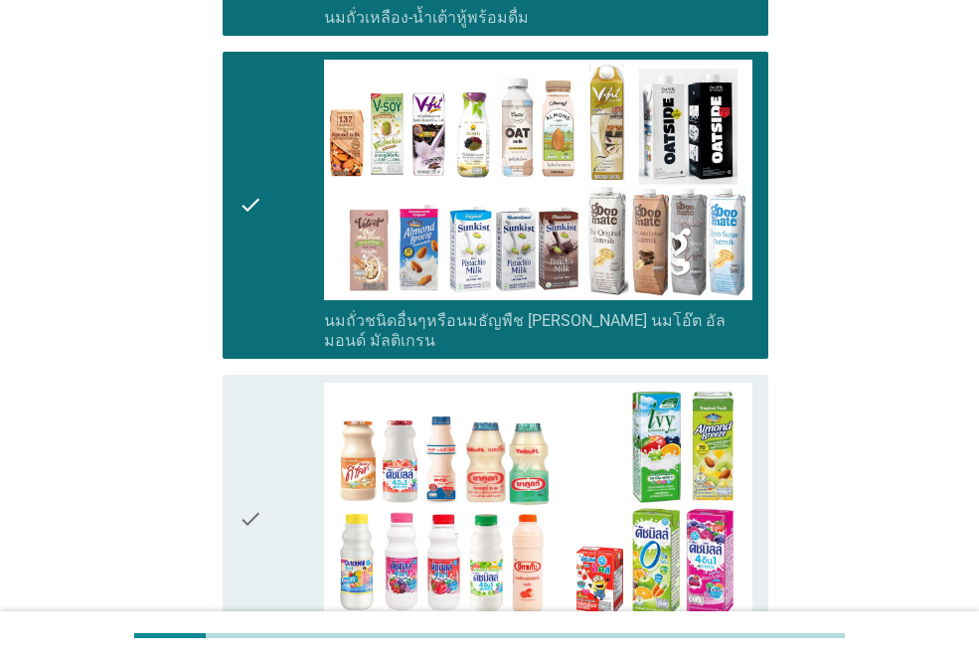
scroll to position [894, 0]
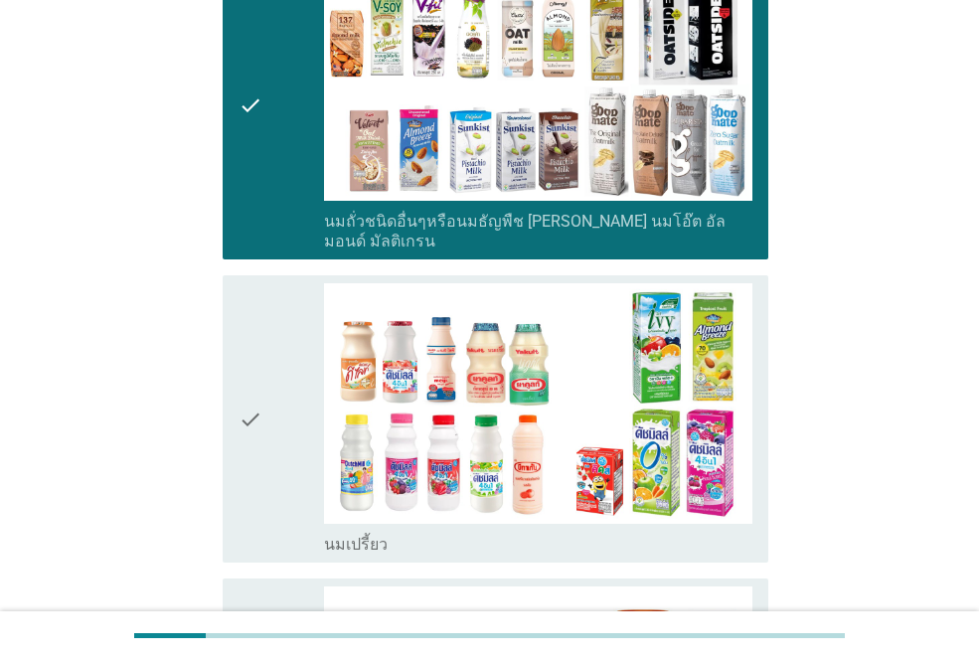
click at [266, 365] on div "check" at bounding box center [280, 418] width 85 height 271
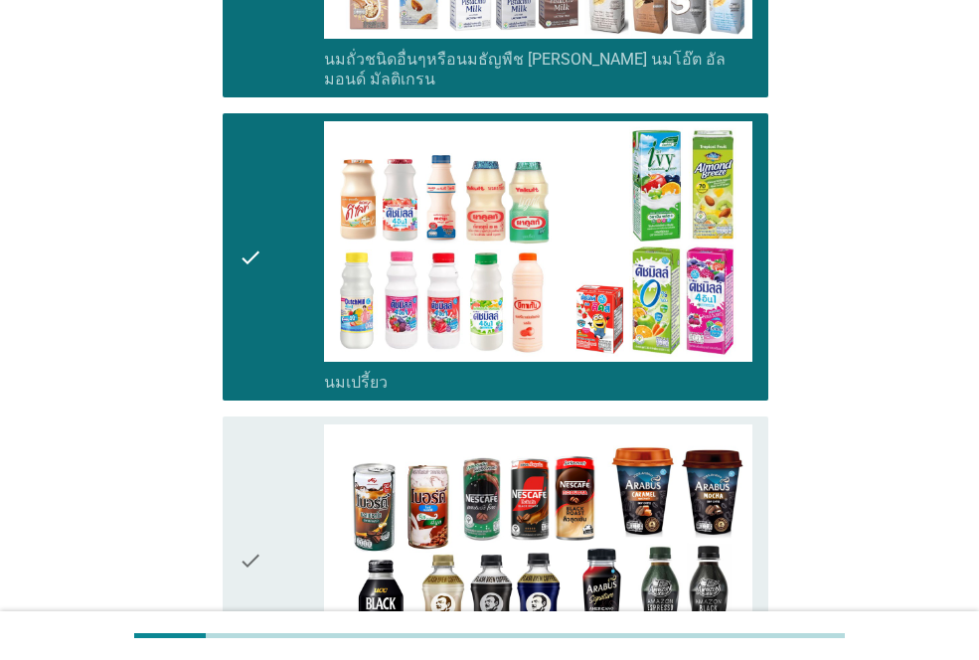
scroll to position [1093, 0]
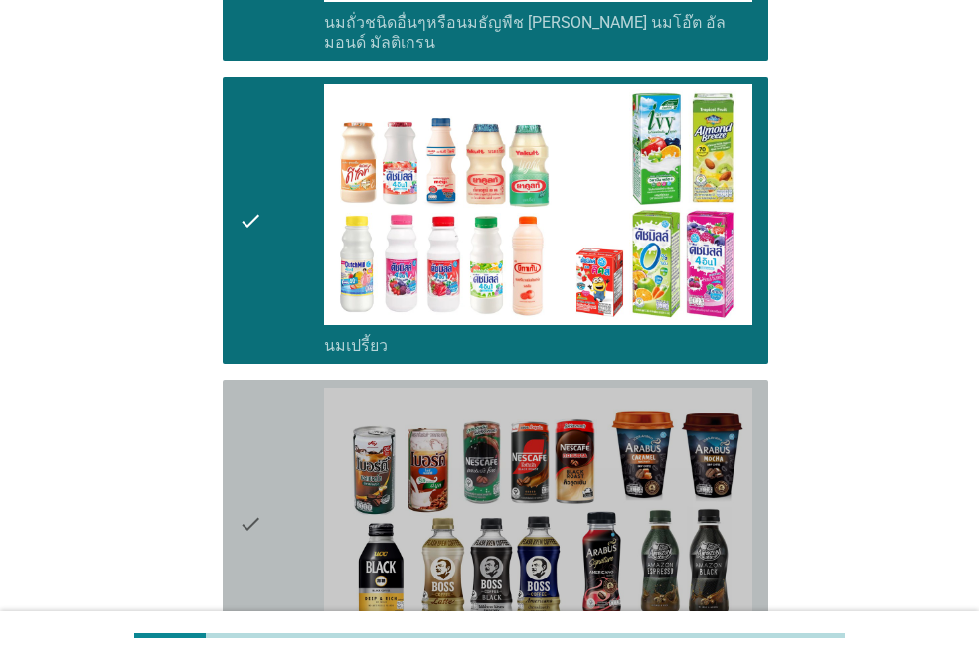
click at [273, 449] on div "check" at bounding box center [280, 523] width 85 height 271
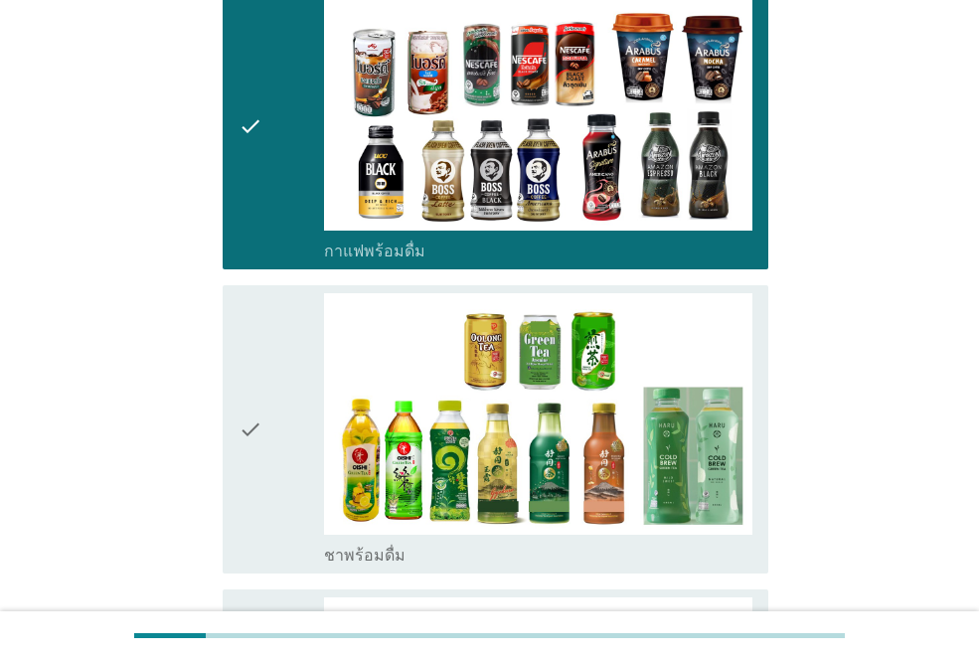
scroll to position [1590, 0]
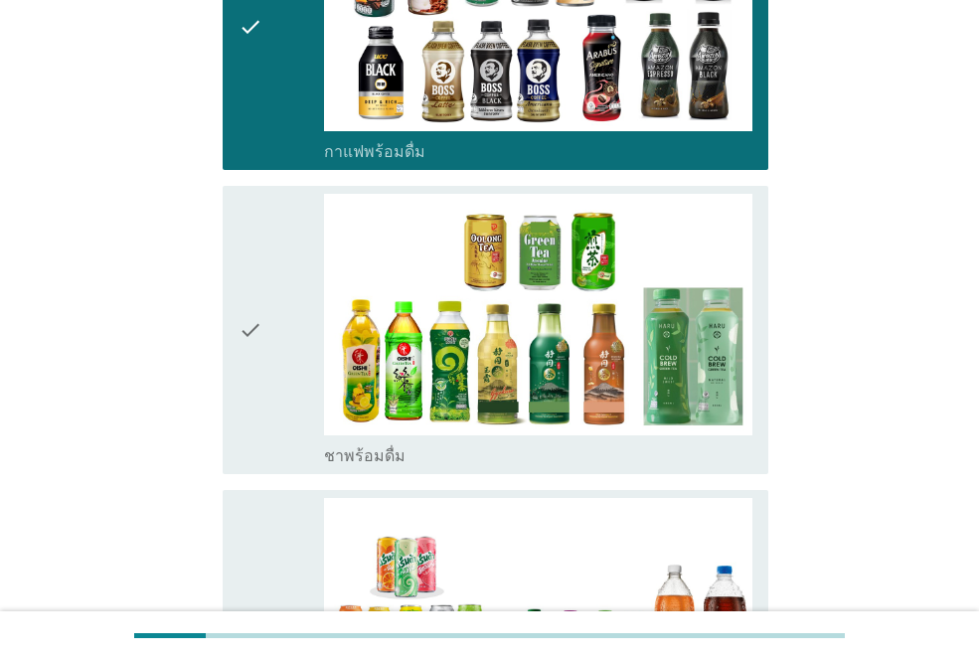
click at [283, 294] on div "check" at bounding box center [280, 329] width 85 height 271
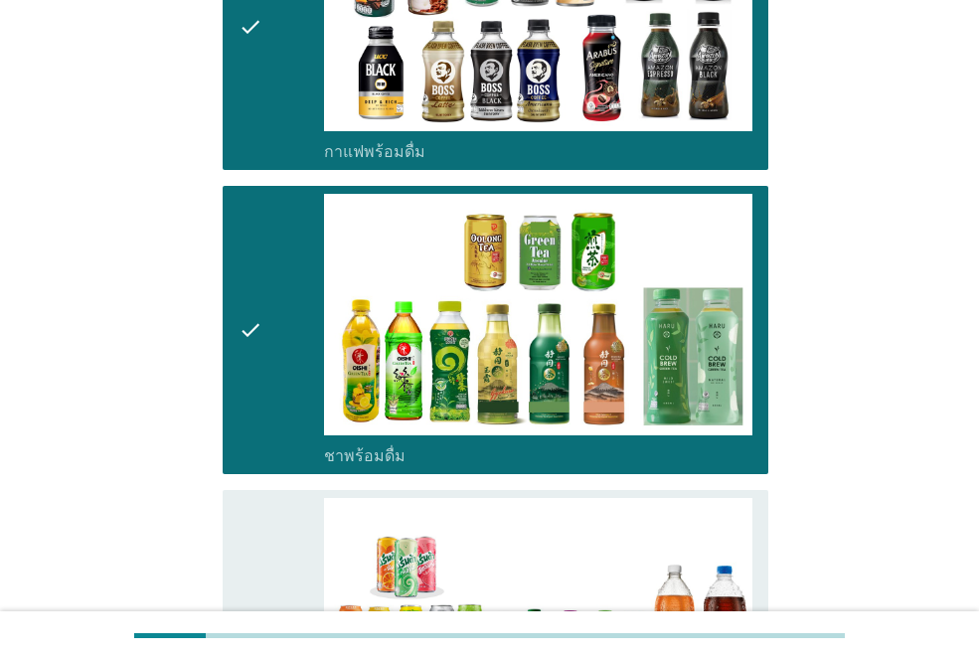
scroll to position [1888, 0]
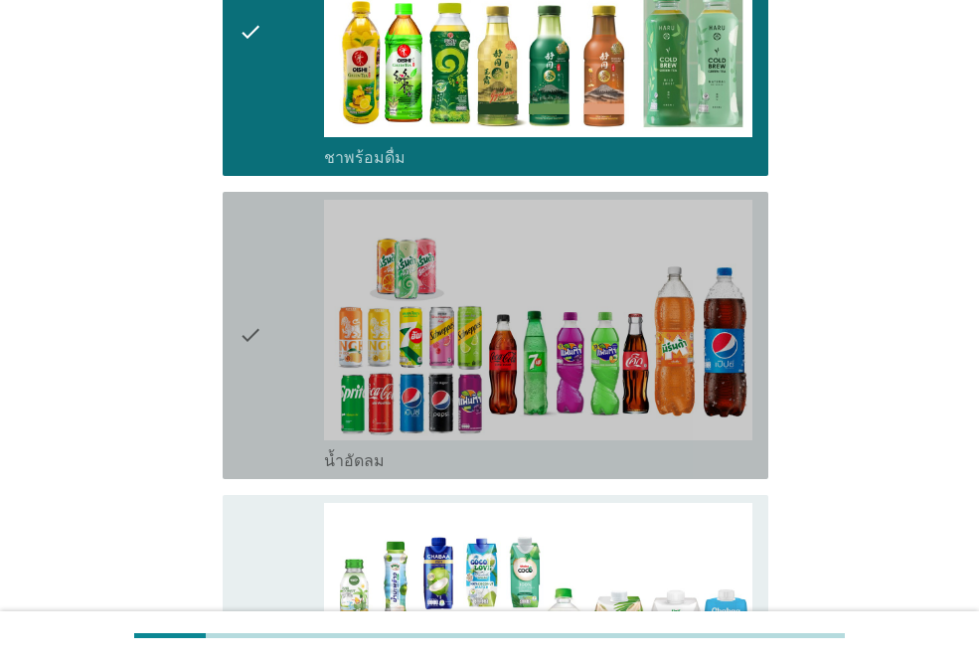
click at [300, 309] on div "check" at bounding box center [280, 335] width 85 height 271
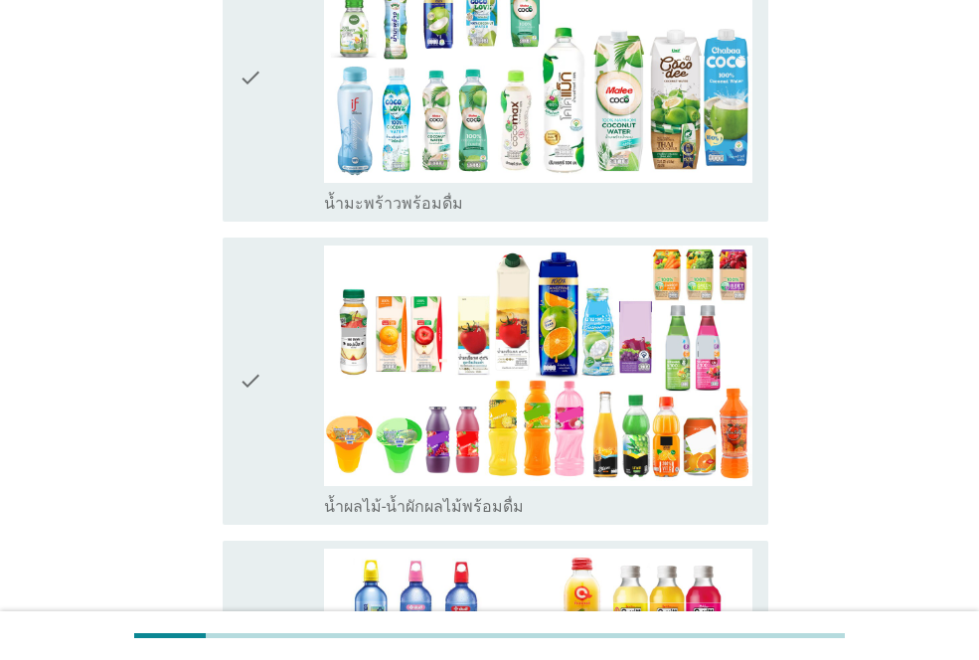
scroll to position [2484, 0]
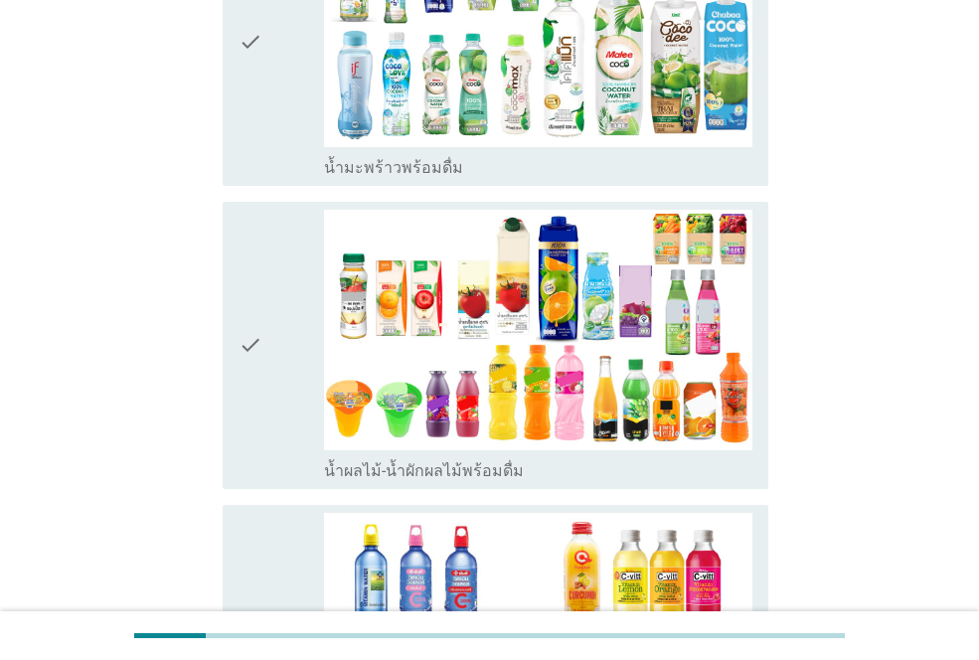
click at [260, 322] on icon "check" at bounding box center [250, 345] width 24 height 271
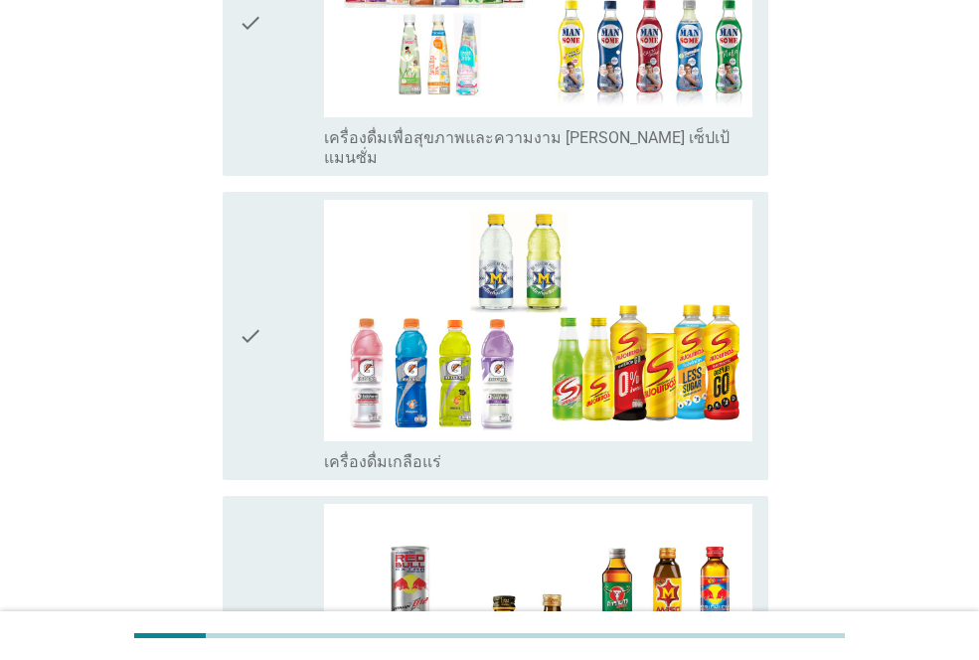
scroll to position [3478, 0]
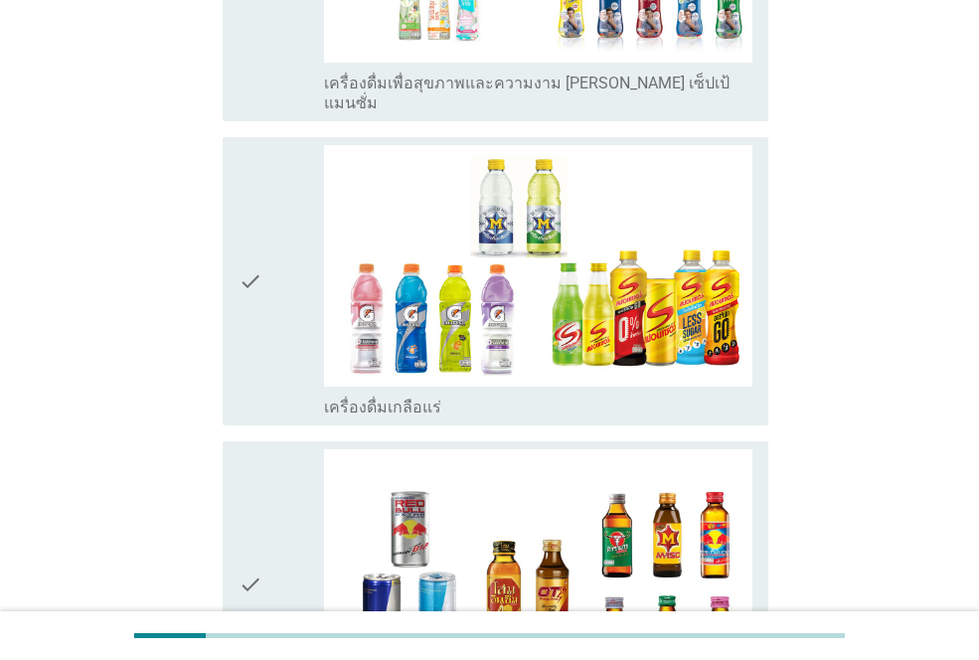
click at [253, 270] on icon "check" at bounding box center [250, 280] width 24 height 271
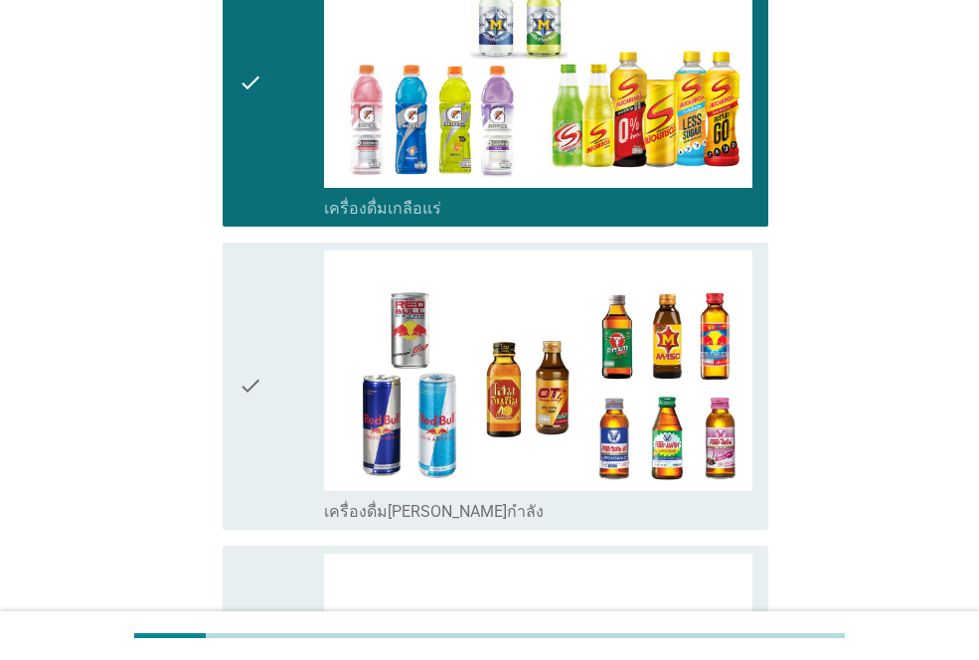
click at [247, 301] on icon "check" at bounding box center [250, 385] width 24 height 271
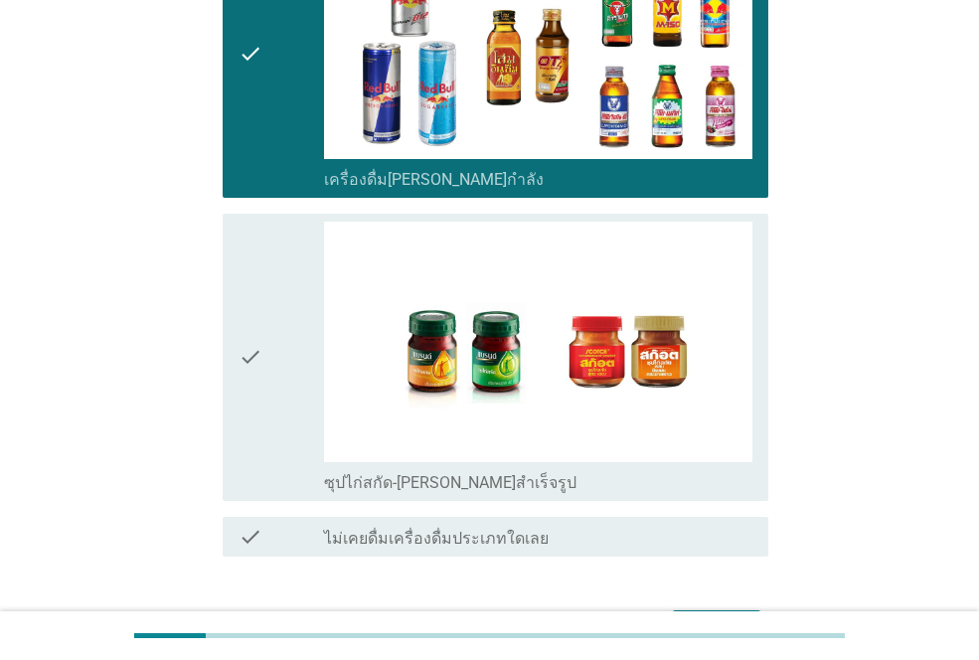
scroll to position [4061, 0]
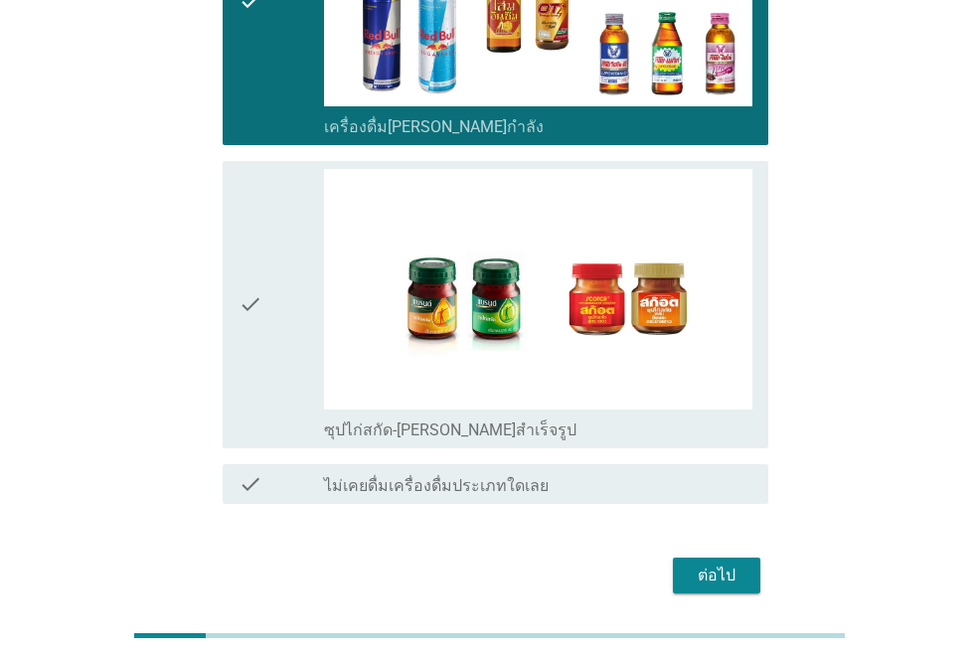
click at [258, 246] on icon "check" at bounding box center [250, 304] width 24 height 271
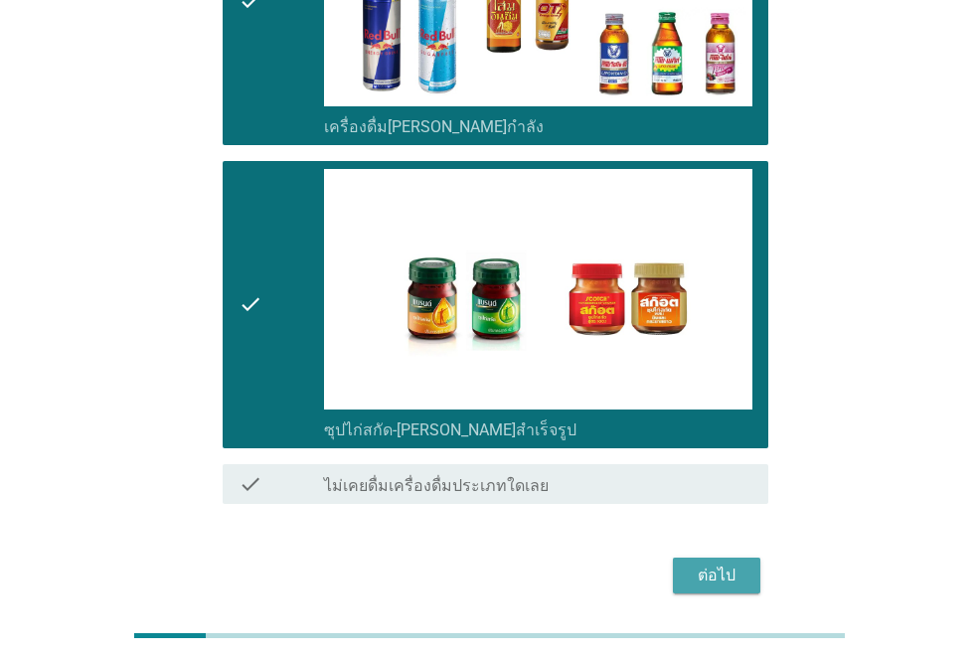
click at [702, 563] on div "ต่อไป" at bounding box center [717, 575] width 56 height 24
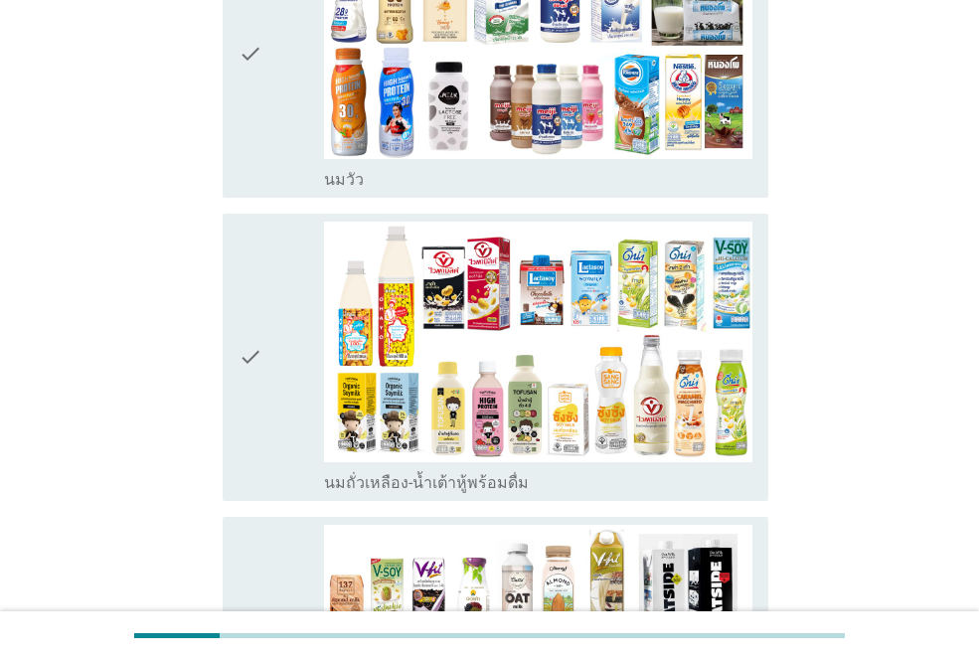
scroll to position [397, 0]
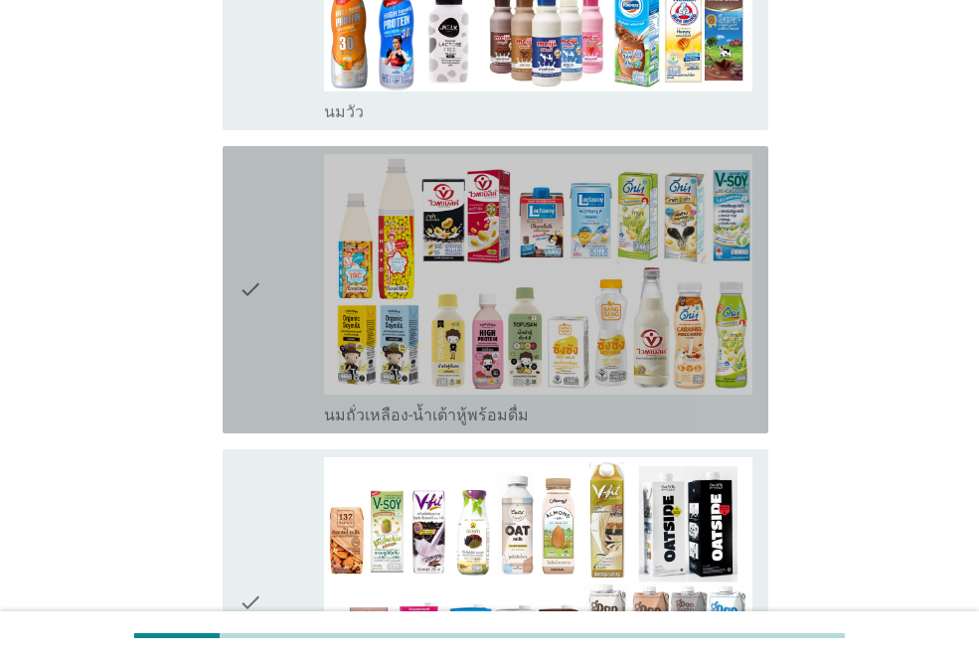
click at [259, 292] on icon "check" at bounding box center [250, 289] width 24 height 271
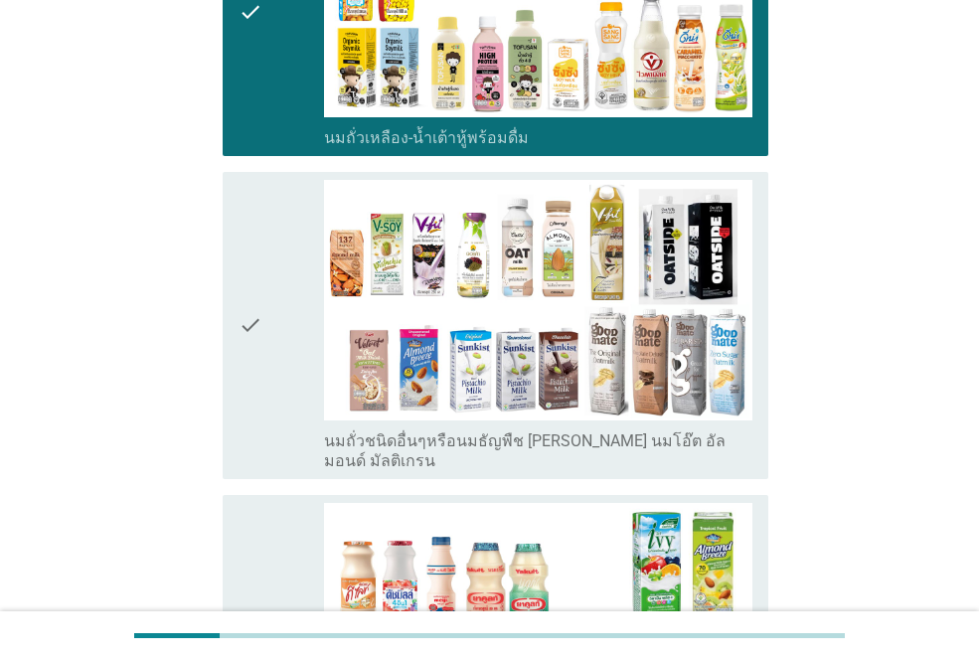
scroll to position [696, 0]
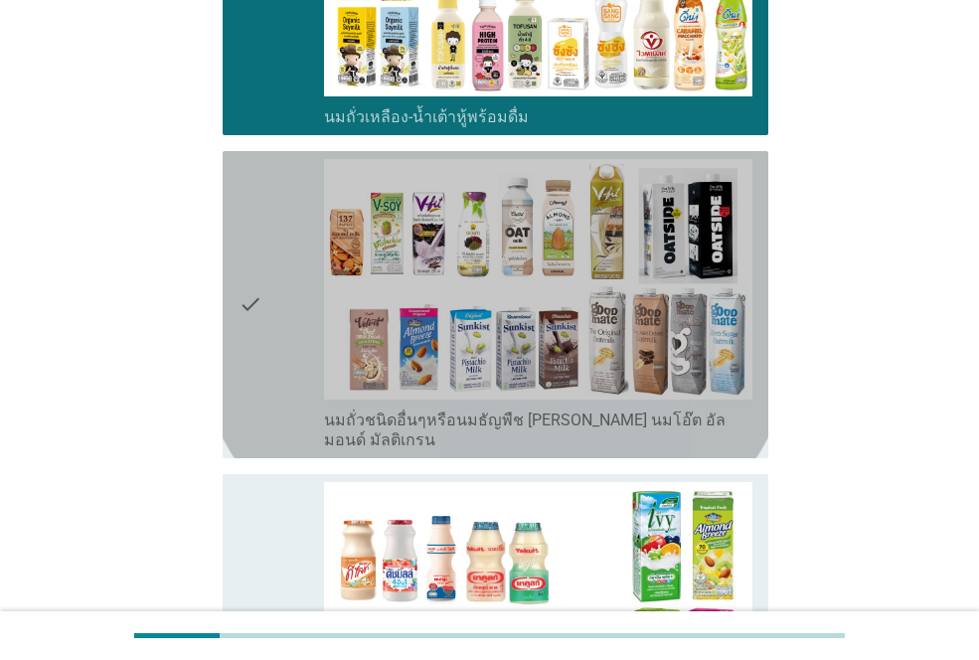
click at [243, 319] on icon "check" at bounding box center [250, 304] width 24 height 291
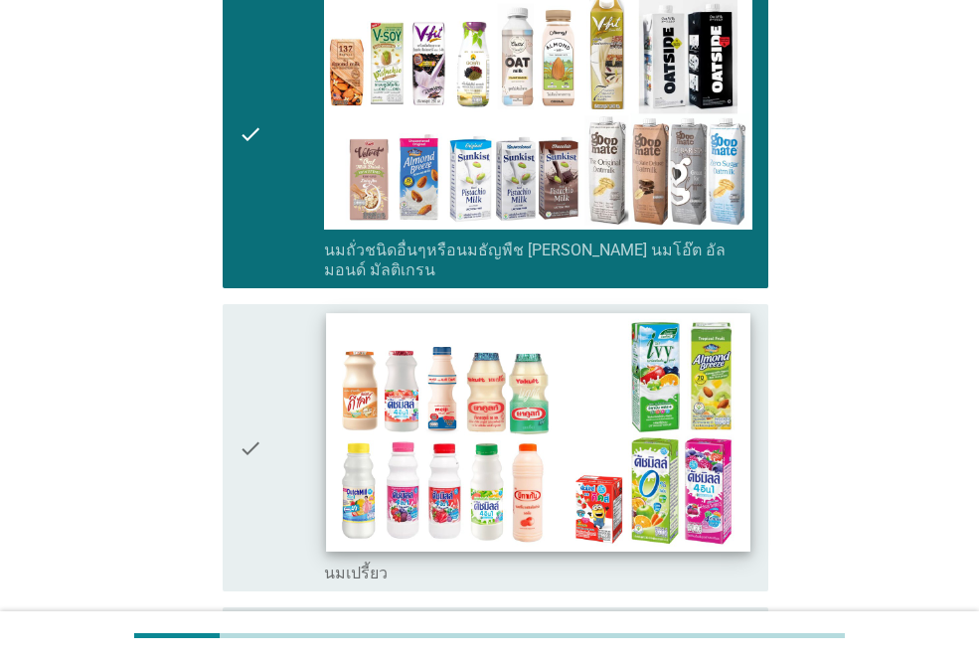
scroll to position [894, 0]
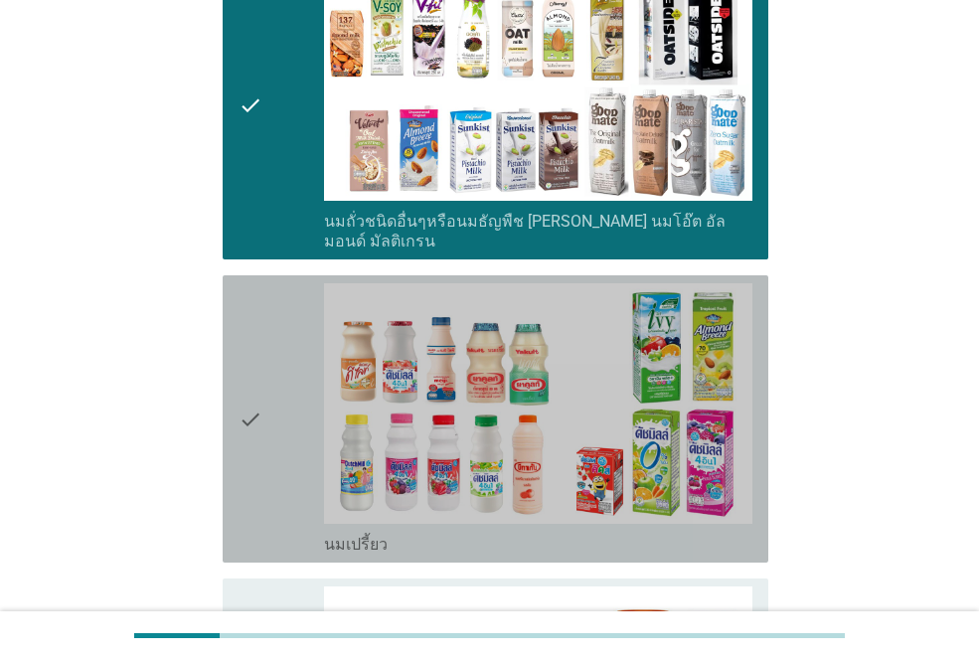
click at [261, 396] on icon "check" at bounding box center [250, 418] width 24 height 271
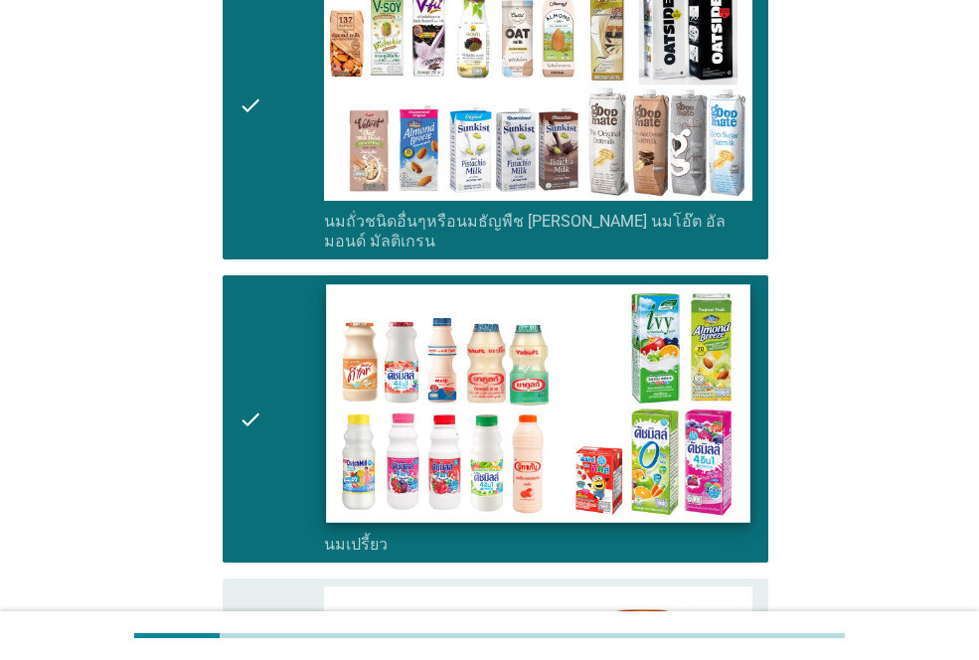
scroll to position [1292, 0]
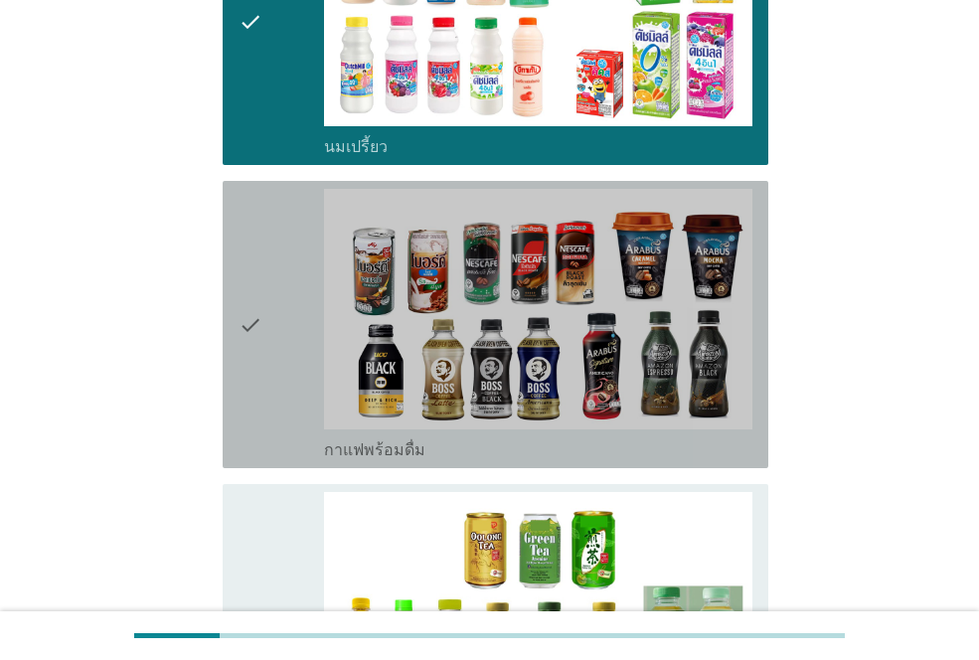
click at [245, 346] on icon "check" at bounding box center [250, 324] width 24 height 271
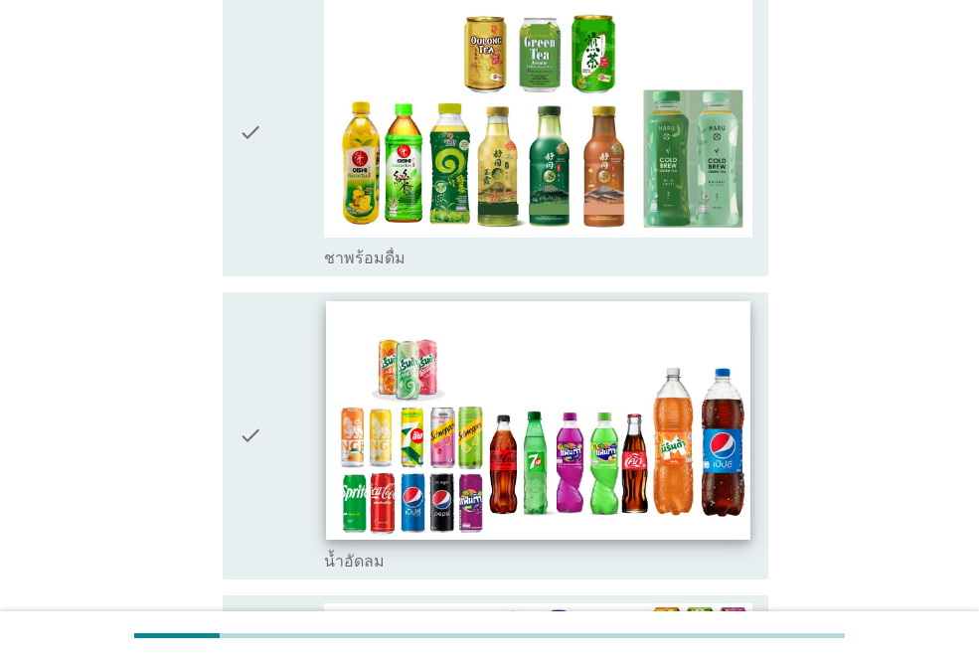
scroll to position [1789, 0]
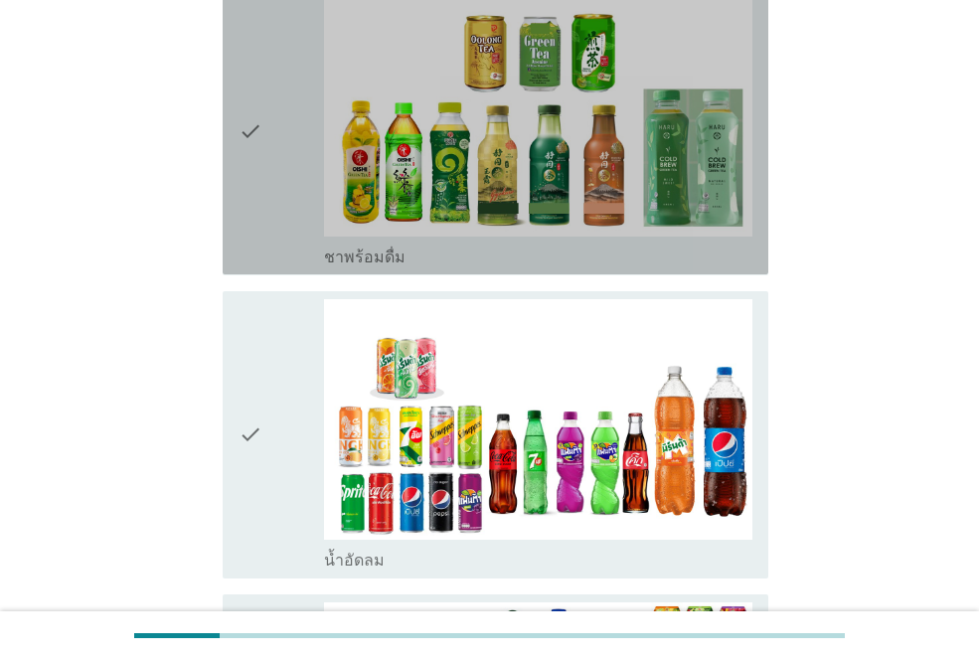
click at [252, 224] on icon "check" at bounding box center [250, 130] width 24 height 271
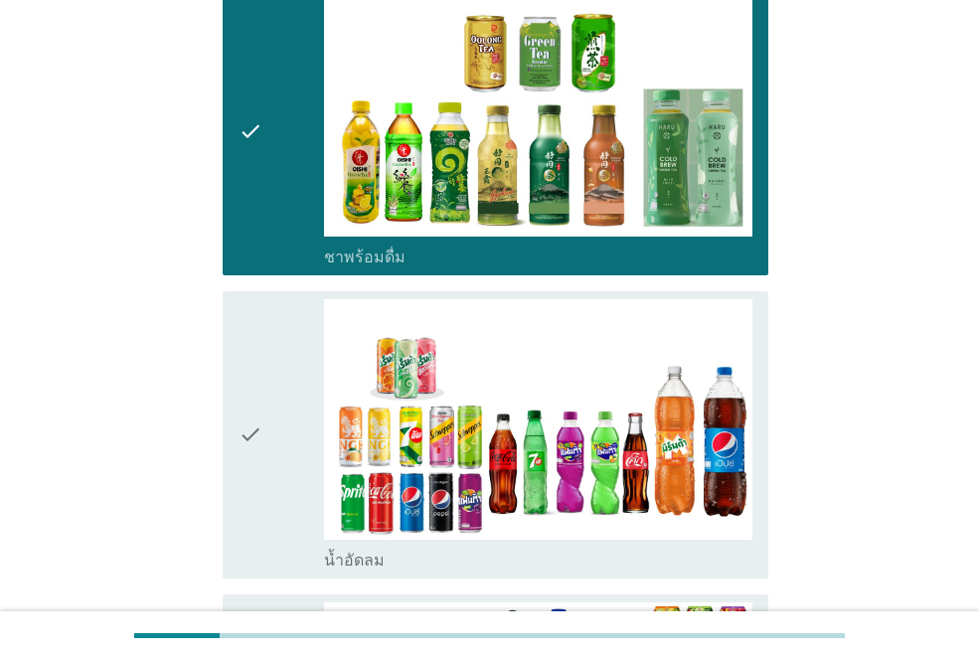
click at [275, 413] on div "check" at bounding box center [280, 434] width 85 height 271
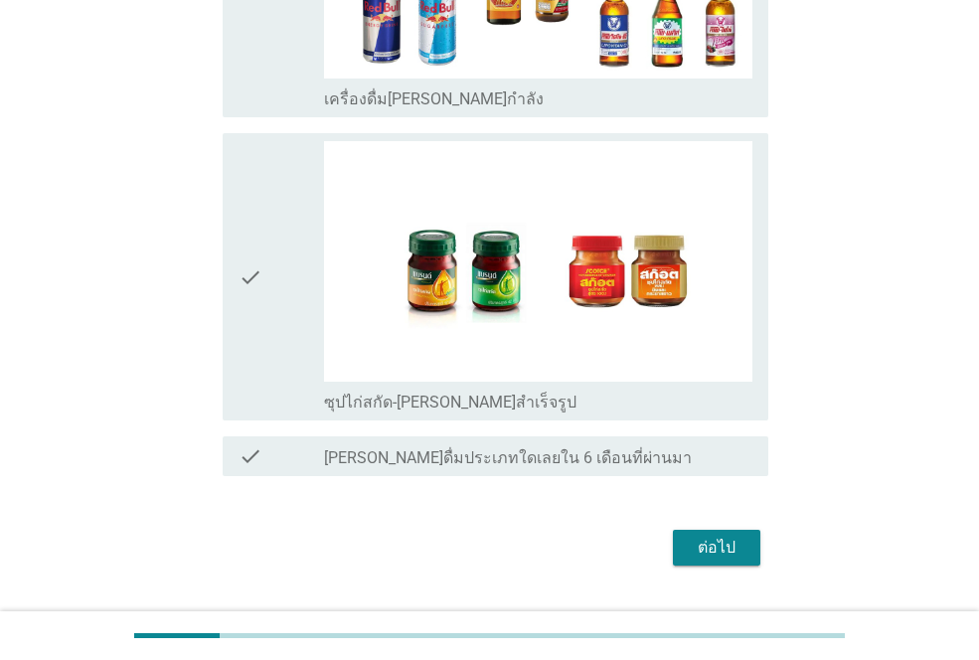
scroll to position [3180, 0]
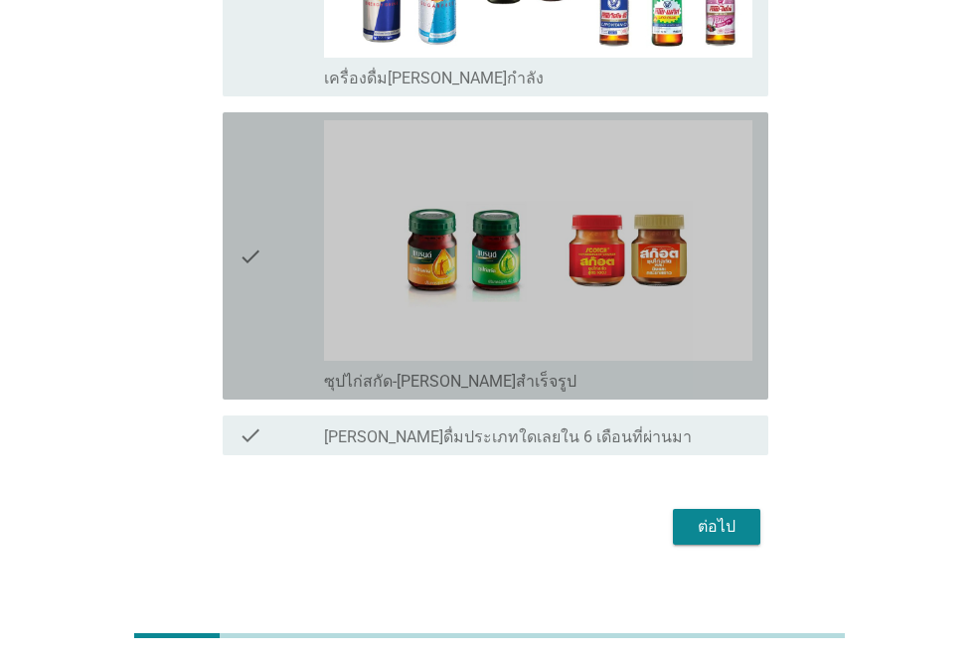
click at [250, 254] on icon "check" at bounding box center [250, 255] width 24 height 271
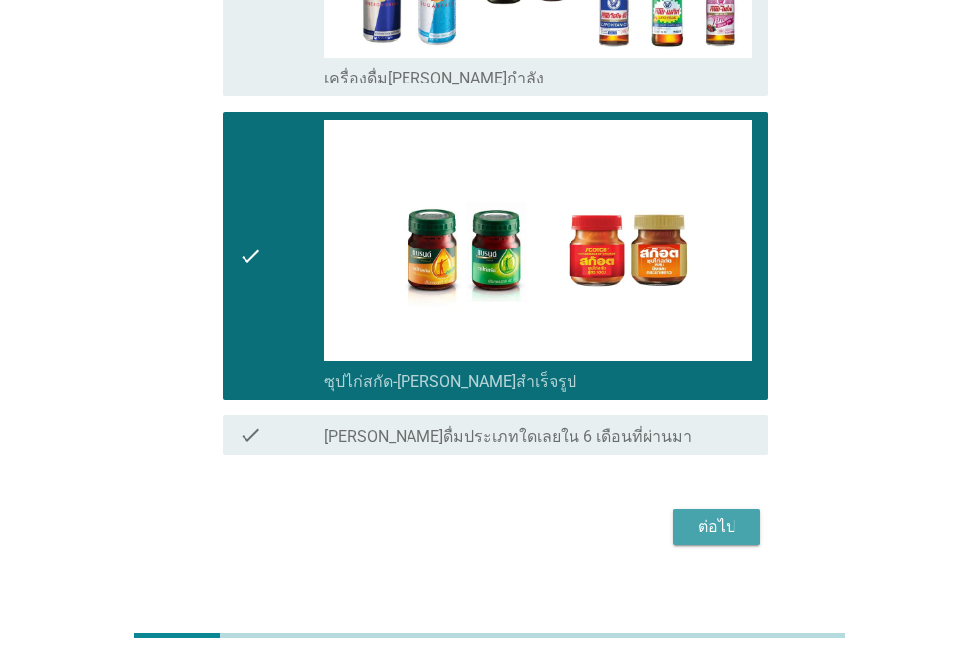
click at [708, 515] on div "ต่อไป" at bounding box center [717, 527] width 56 height 24
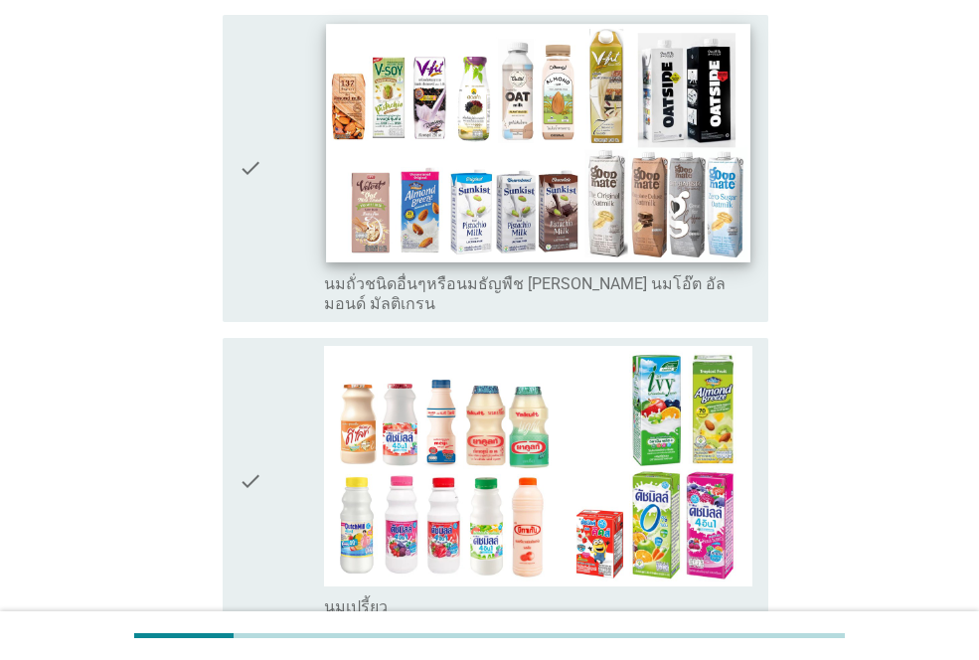
scroll to position [596, 0]
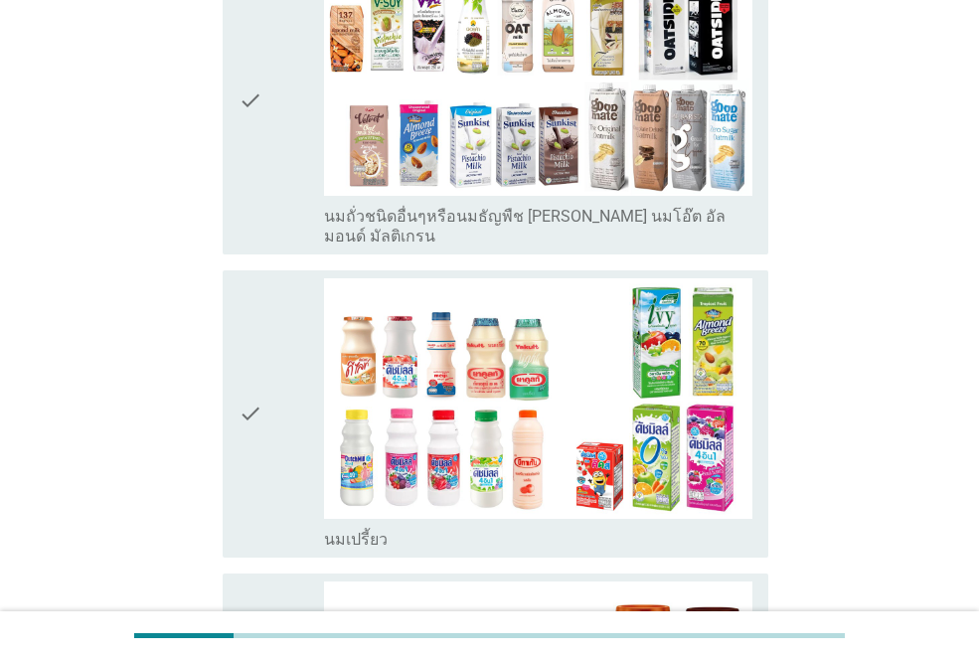
click at [258, 399] on icon "check" at bounding box center [250, 413] width 24 height 271
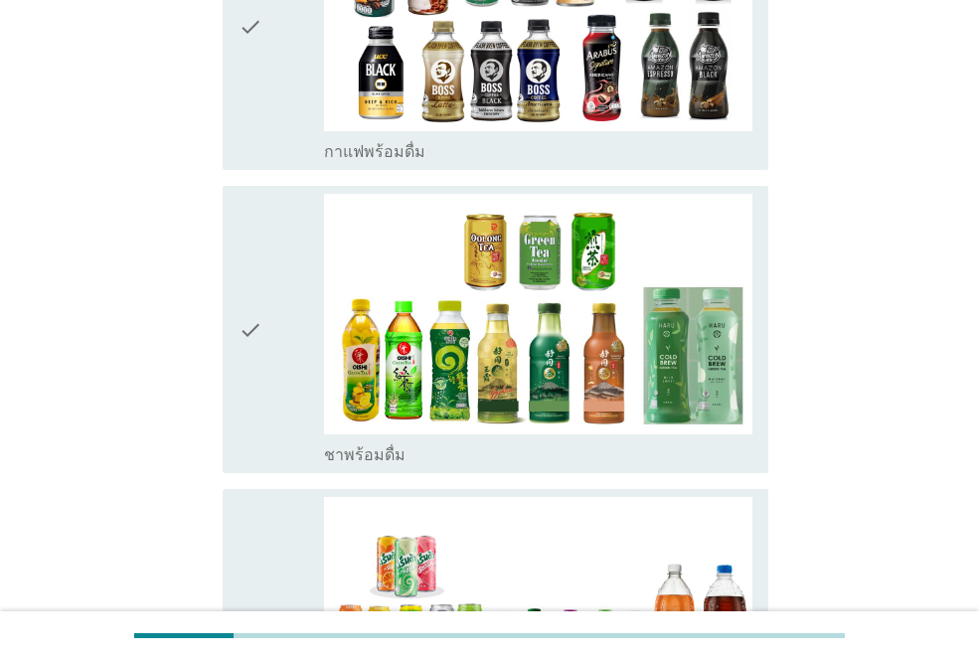
scroll to position [1292, 0]
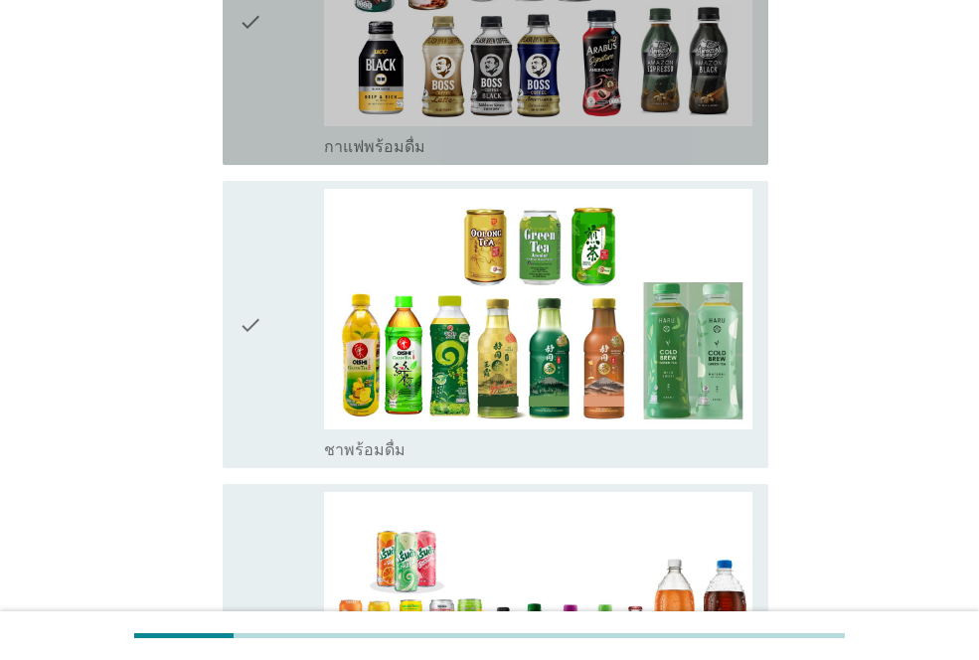
click at [275, 63] on div "check" at bounding box center [280, 21] width 85 height 271
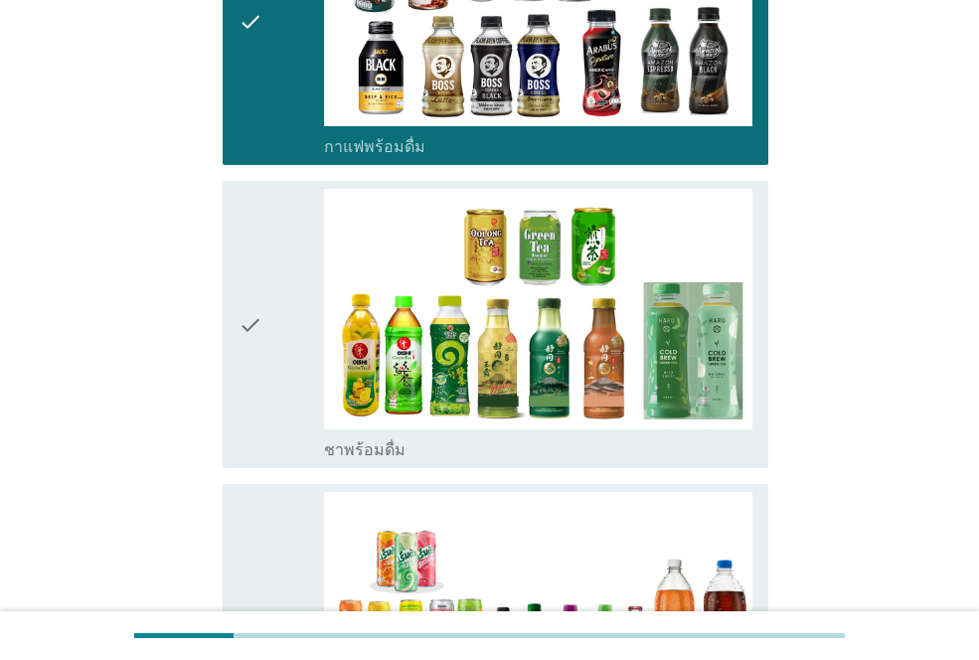
click at [274, 284] on div "check" at bounding box center [280, 324] width 85 height 271
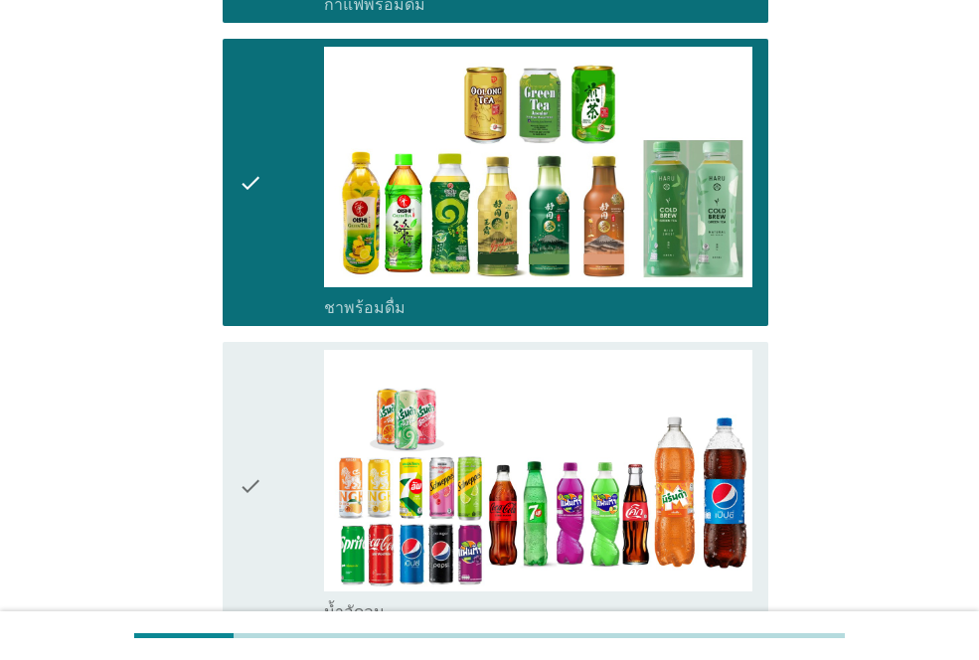
scroll to position [1491, 0]
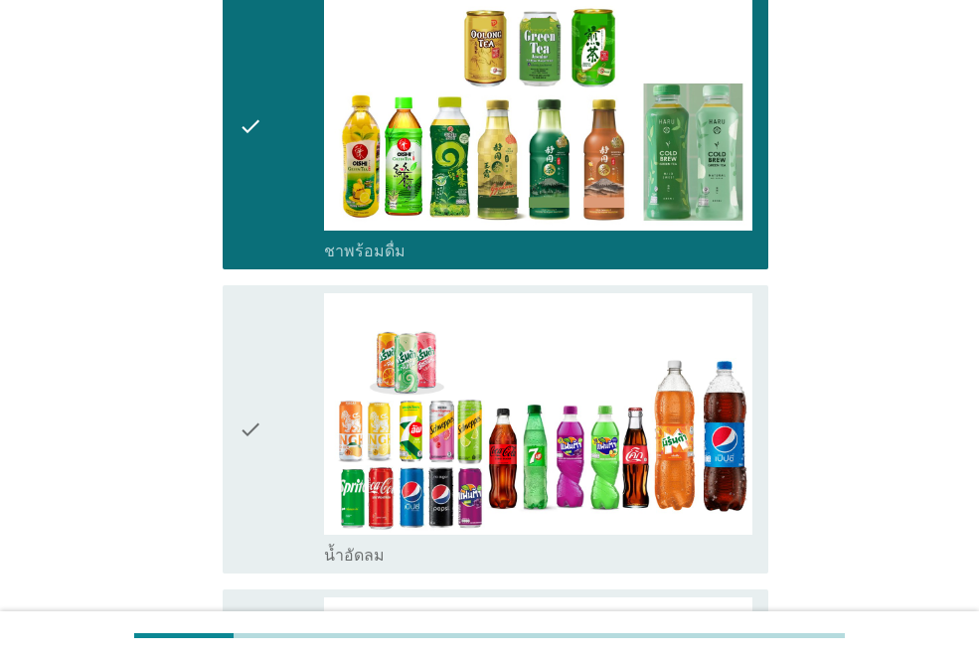
click at [272, 417] on div "check" at bounding box center [280, 428] width 85 height 271
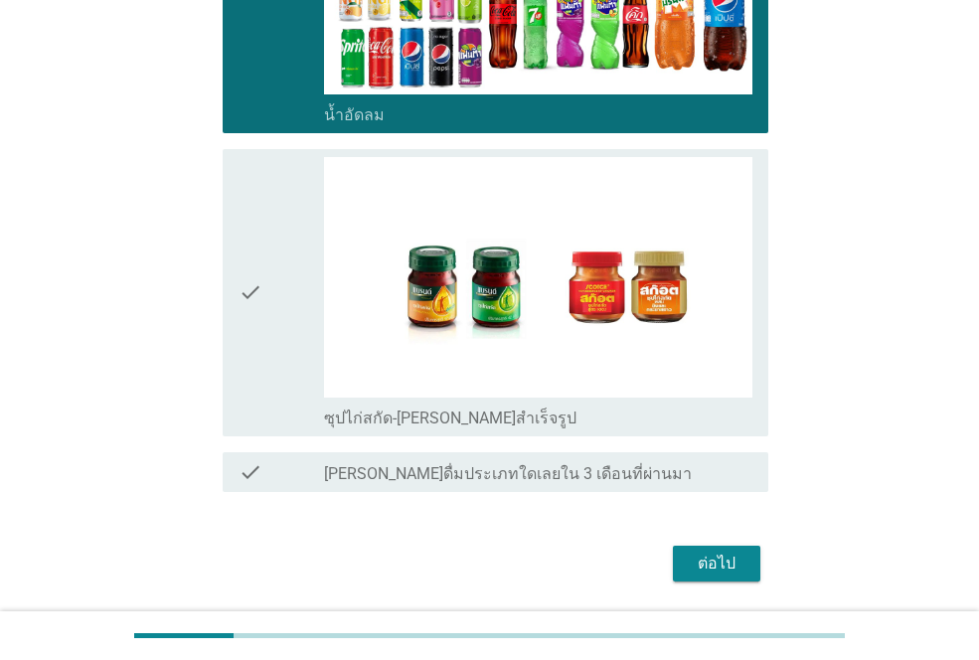
scroll to position [1974, 0]
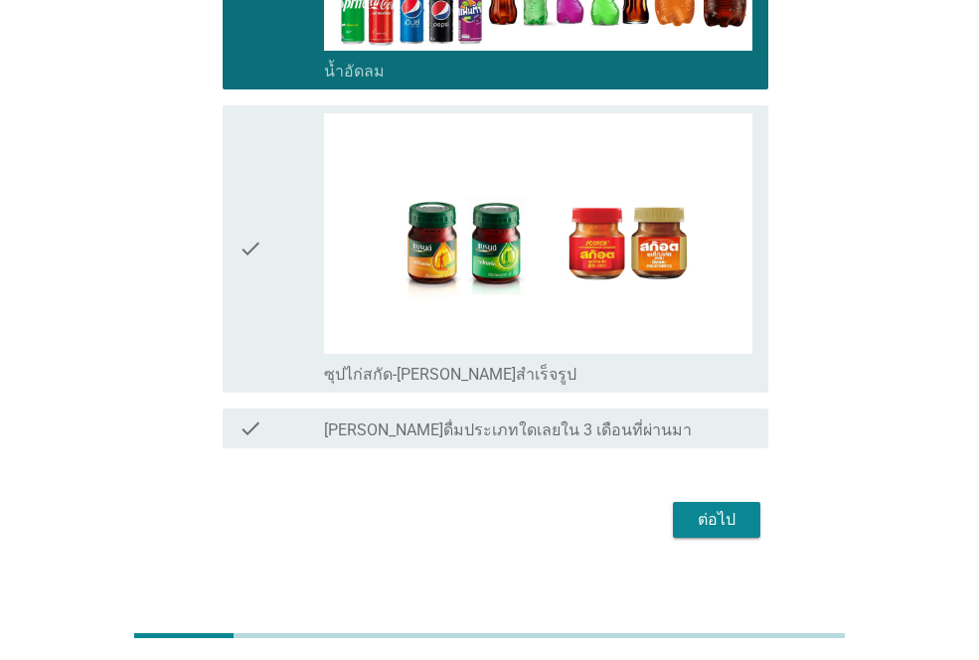
click at [692, 508] on div "ต่อไป" at bounding box center [717, 520] width 56 height 24
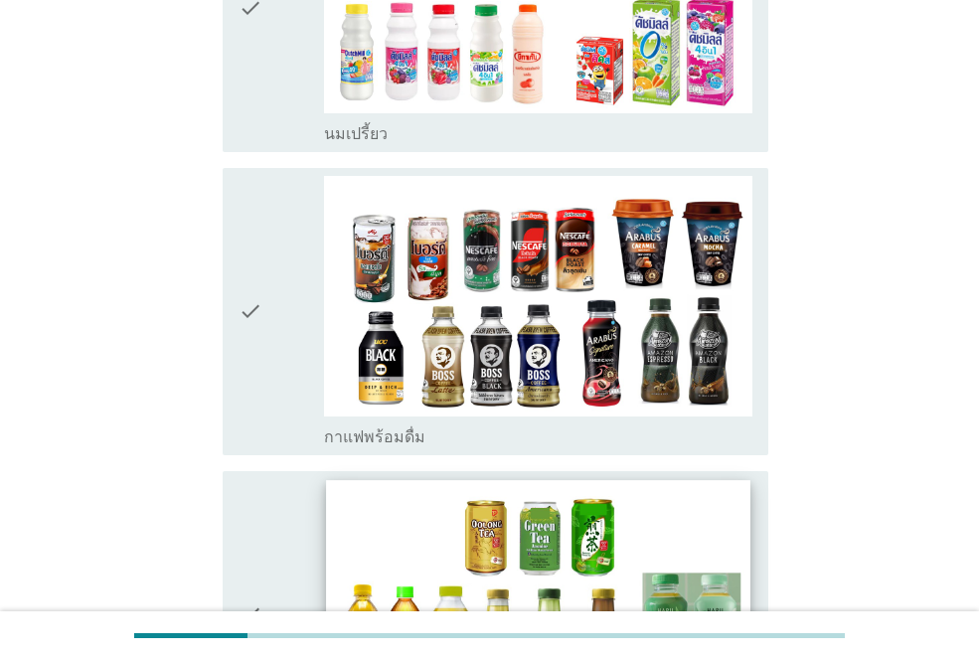
scroll to position [397, 0]
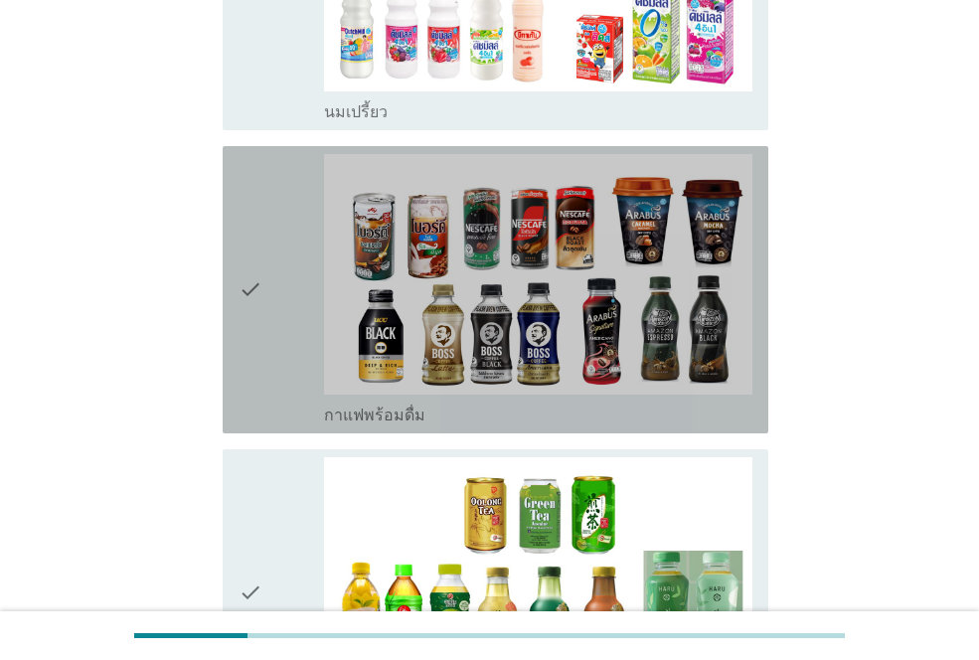
click at [225, 344] on div "check check_box กาแฟพร้อมดื่ม" at bounding box center [496, 289] width 546 height 287
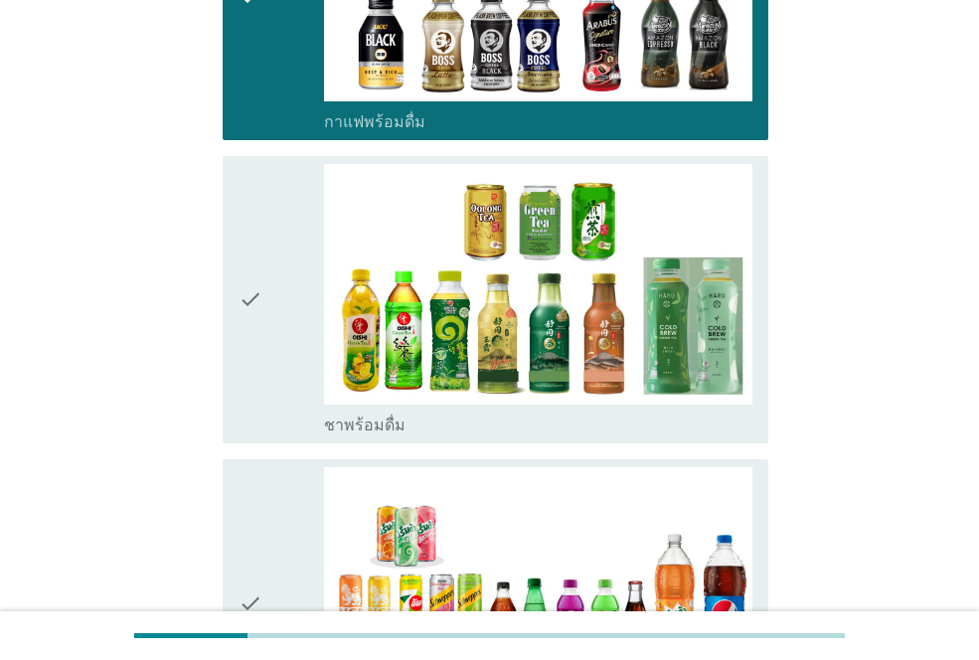
scroll to position [696, 0]
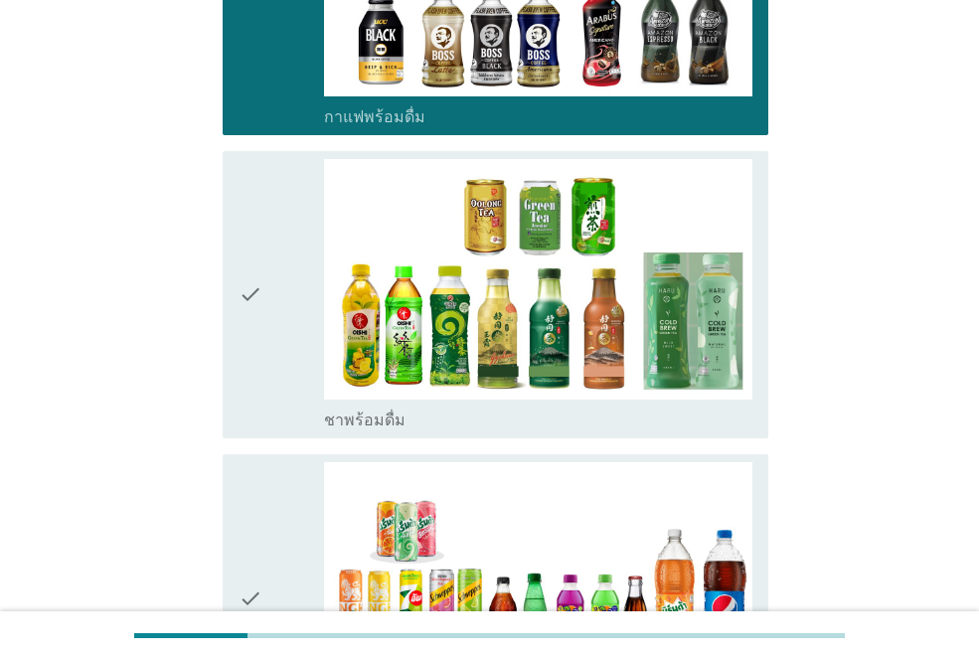
click at [278, 524] on div "check" at bounding box center [280, 597] width 85 height 271
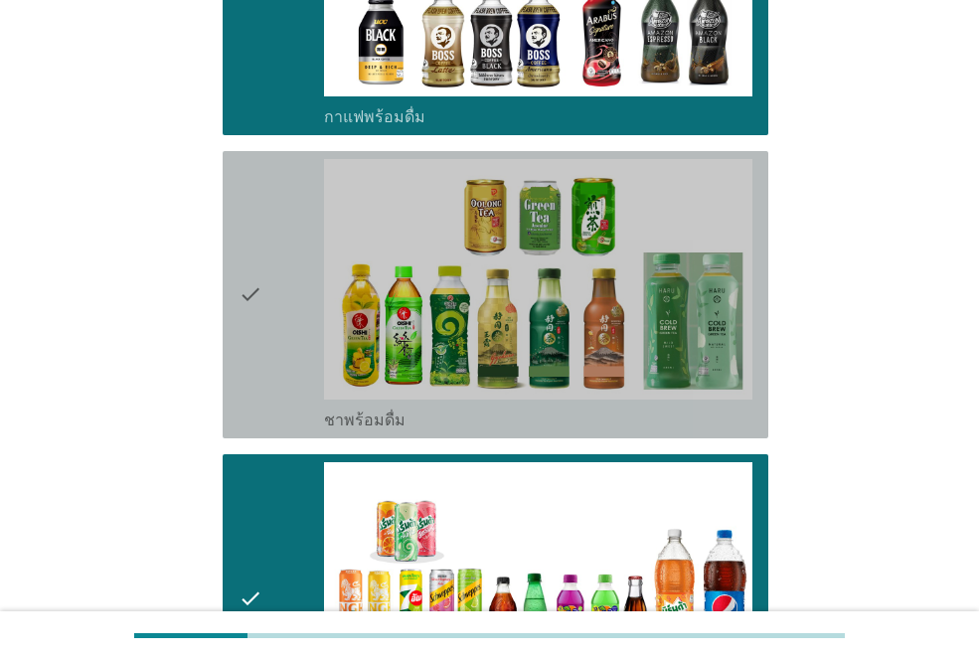
click at [252, 327] on icon "check" at bounding box center [250, 294] width 24 height 271
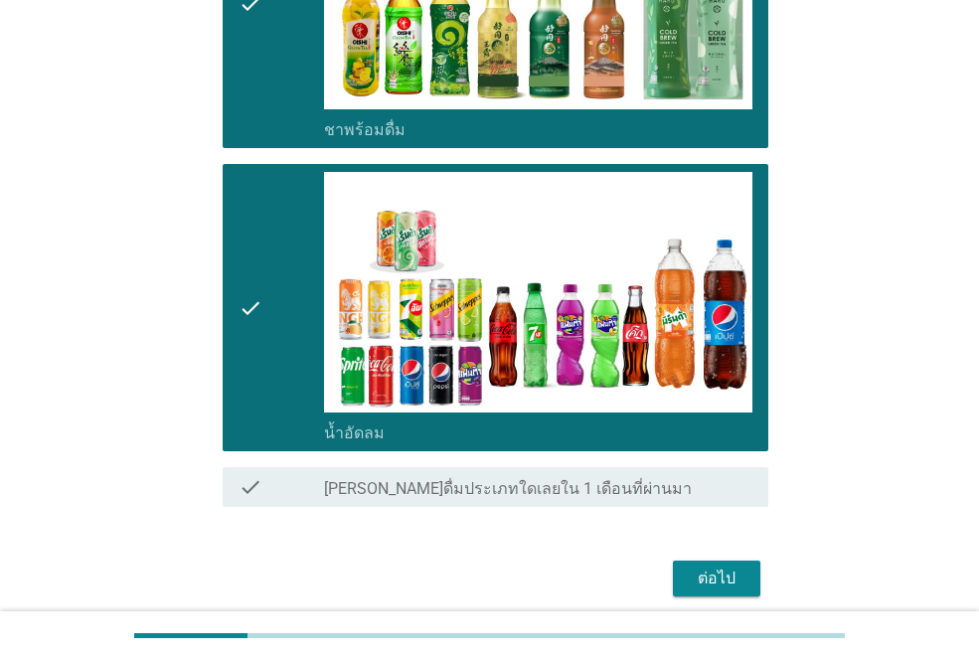
scroll to position [1065, 0]
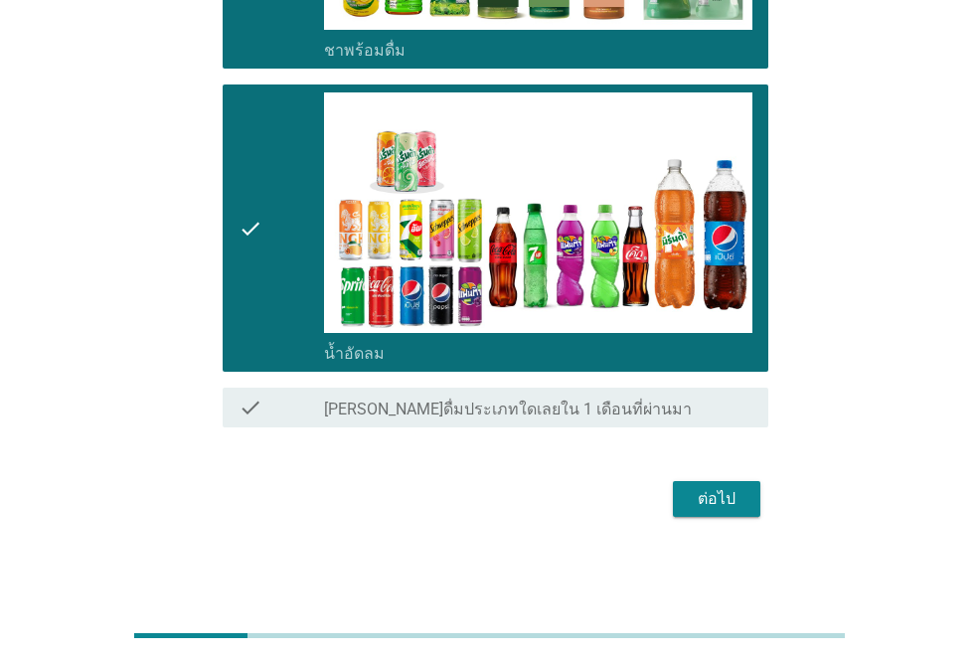
click at [739, 505] on div "ต่อไป" at bounding box center [717, 499] width 56 height 24
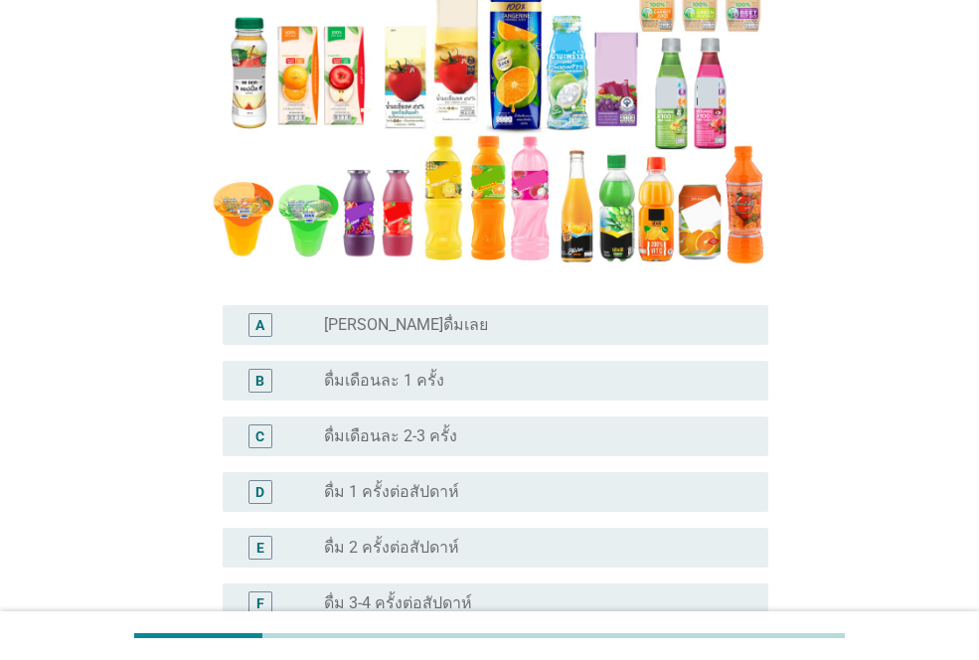
scroll to position [298, 0]
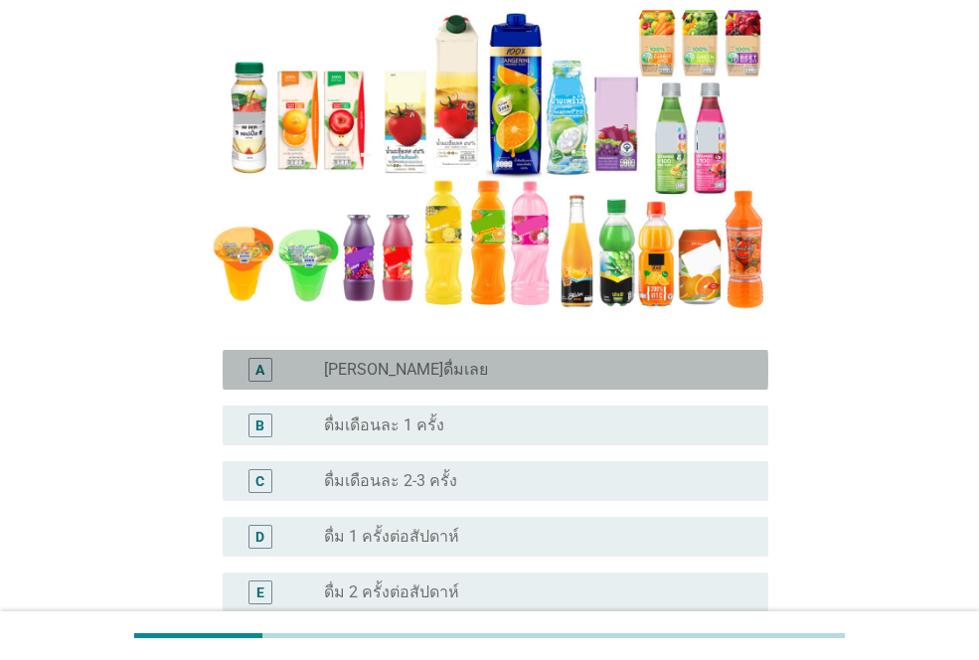
click at [380, 370] on label "[PERSON_NAME]ดื่มเลย" at bounding box center [406, 370] width 164 height 20
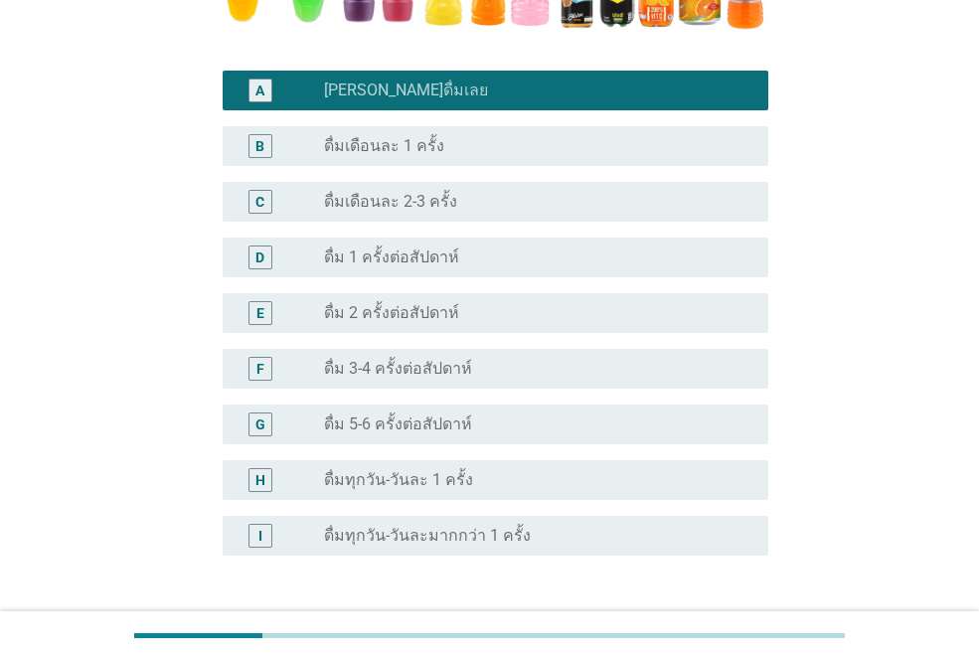
scroll to position [728, 0]
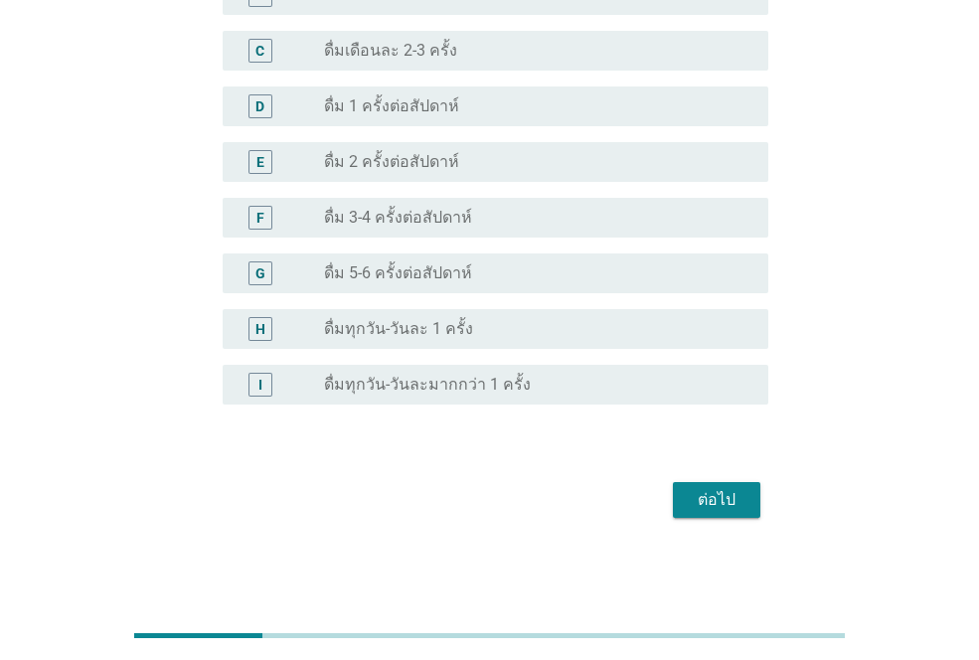
click at [706, 495] on div "ต่อไป" at bounding box center [717, 500] width 56 height 24
